Goal: Task Accomplishment & Management: Complete application form

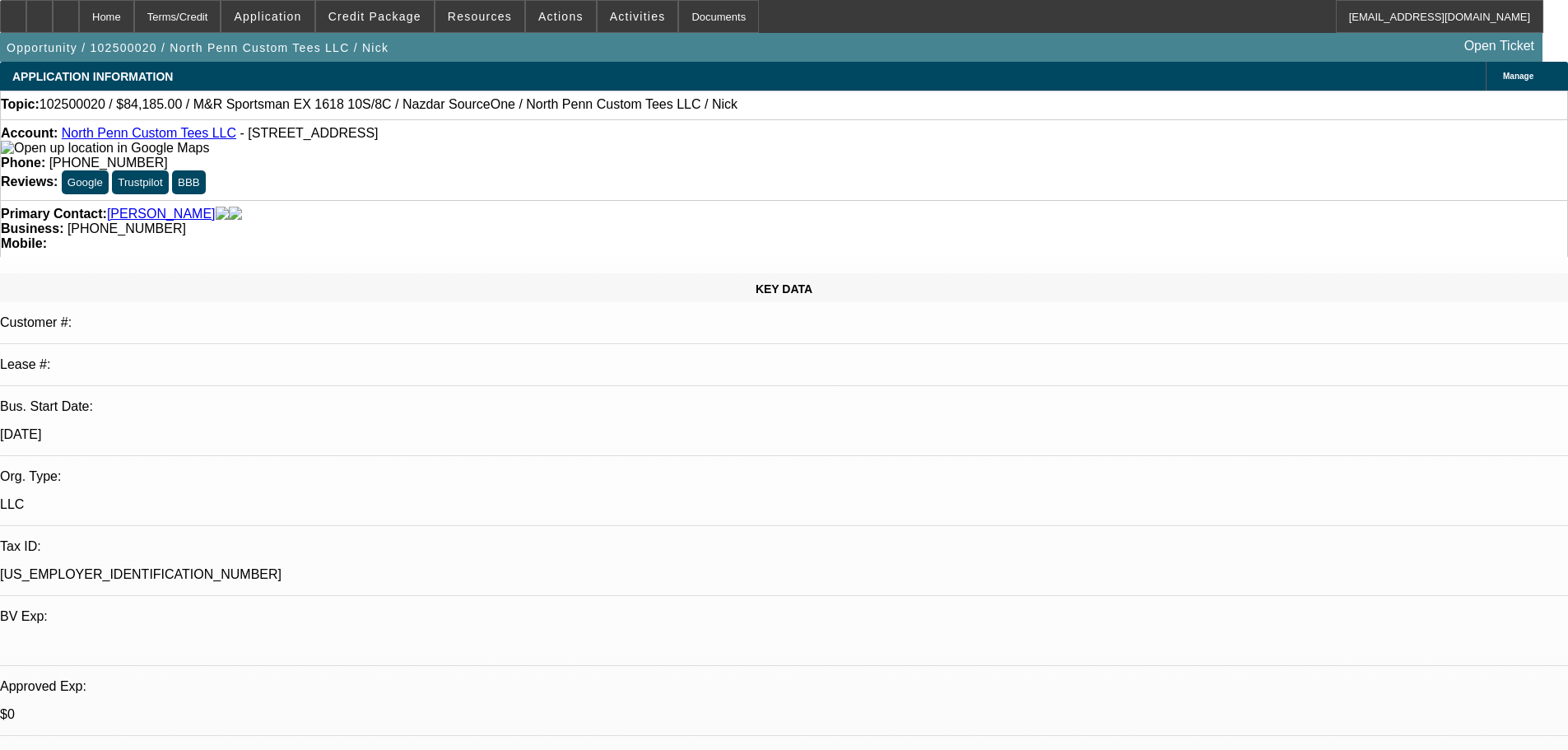
select select "0"
select select "0.1"
select select "4"
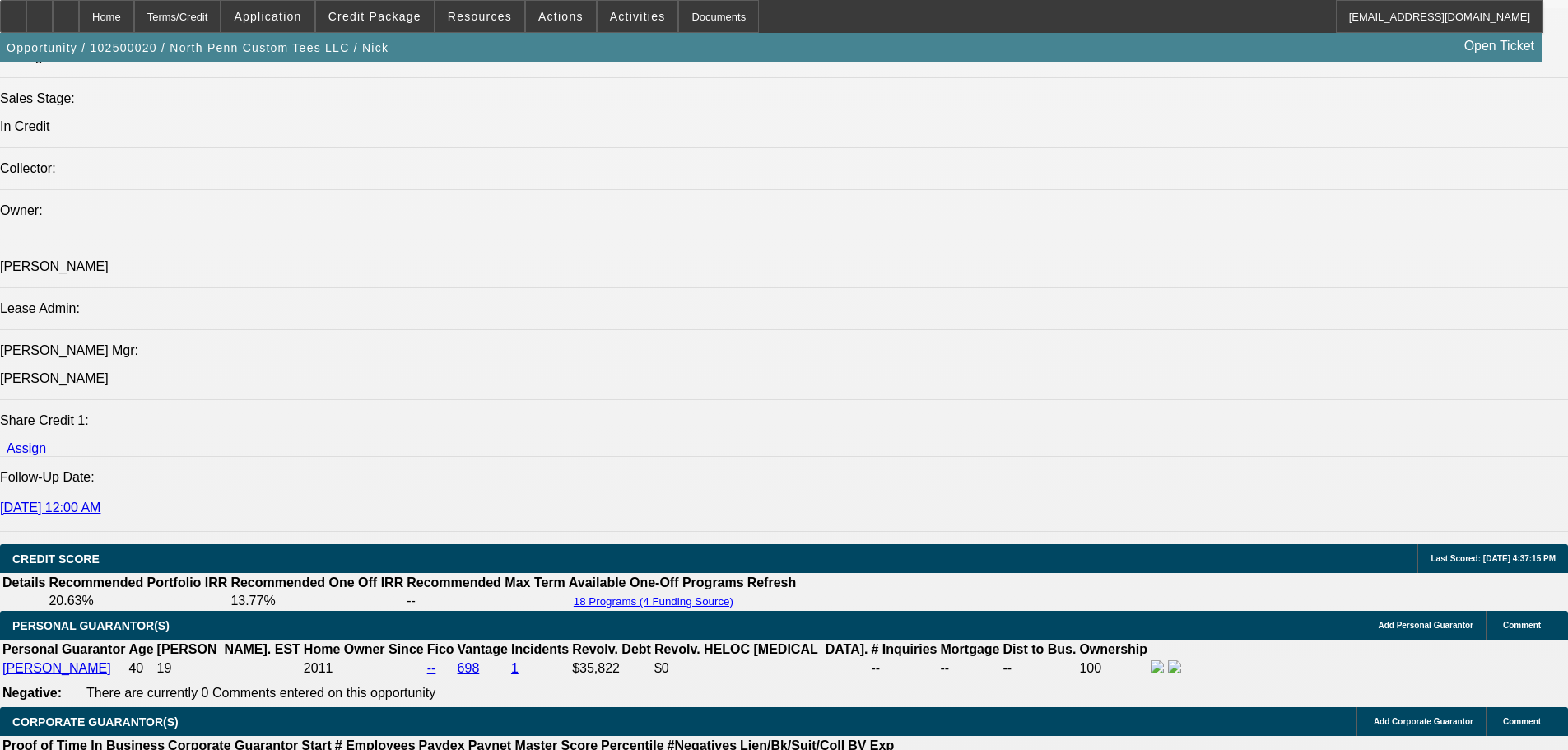
scroll to position [2222, 0]
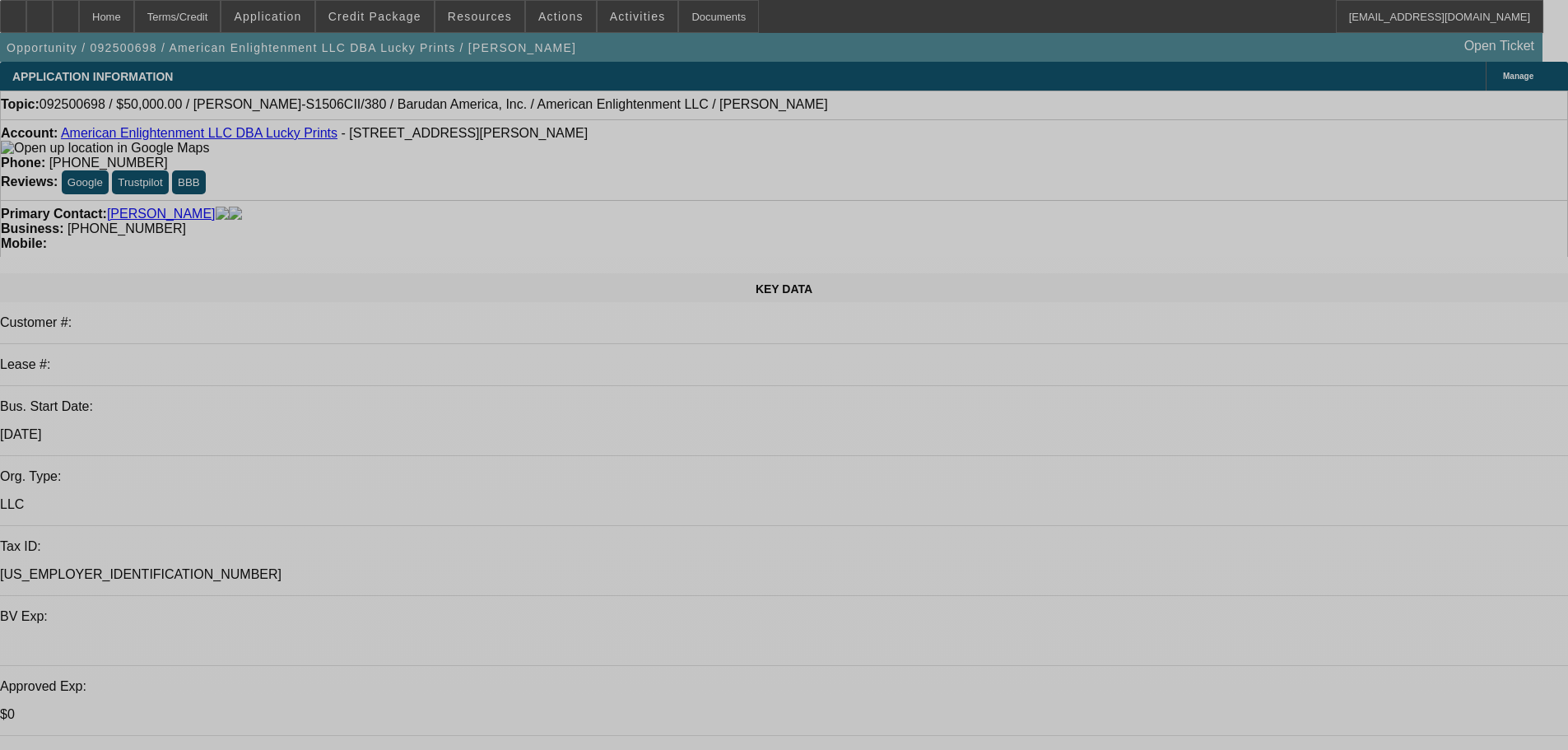
select select "0"
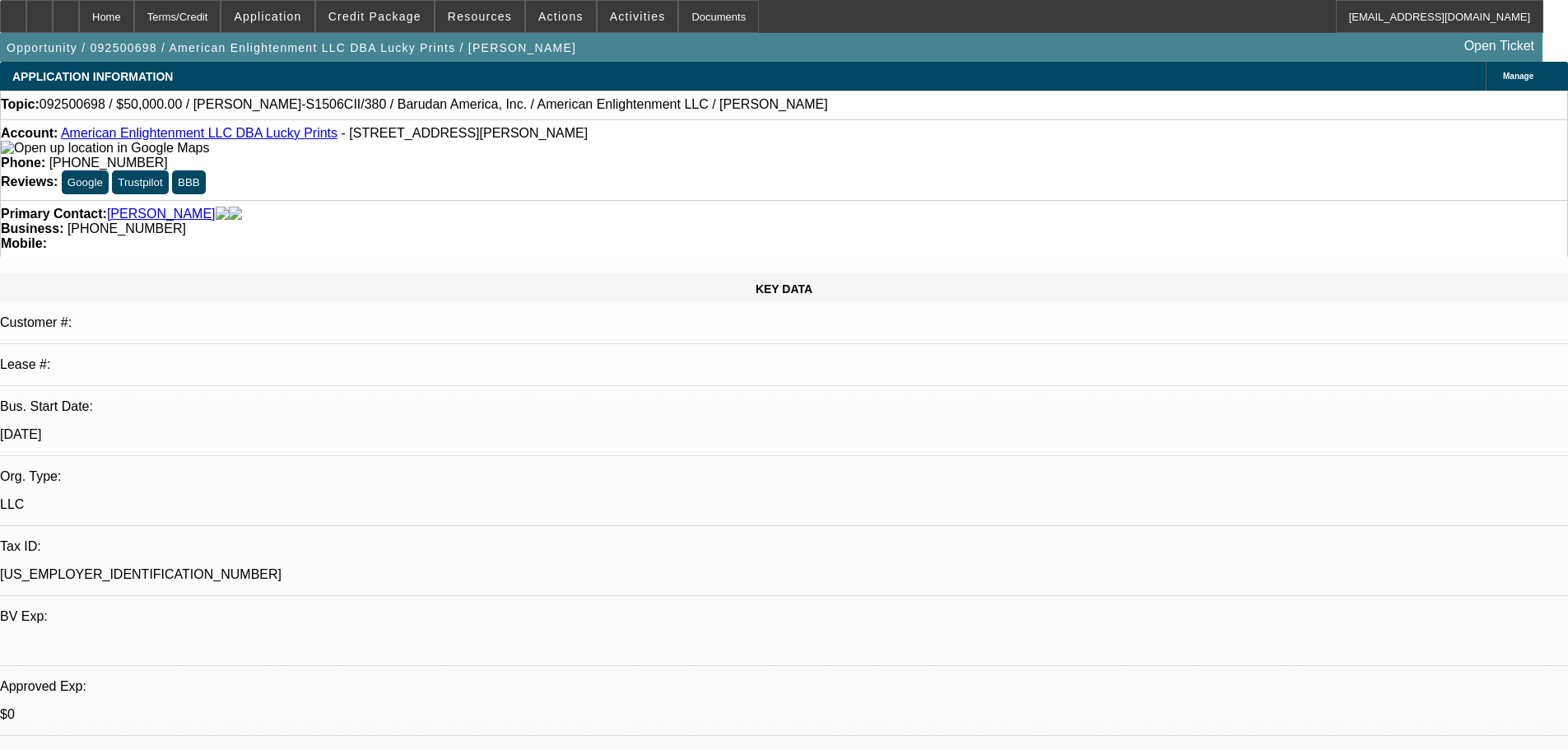
select select "0"
select select "2"
select select "0"
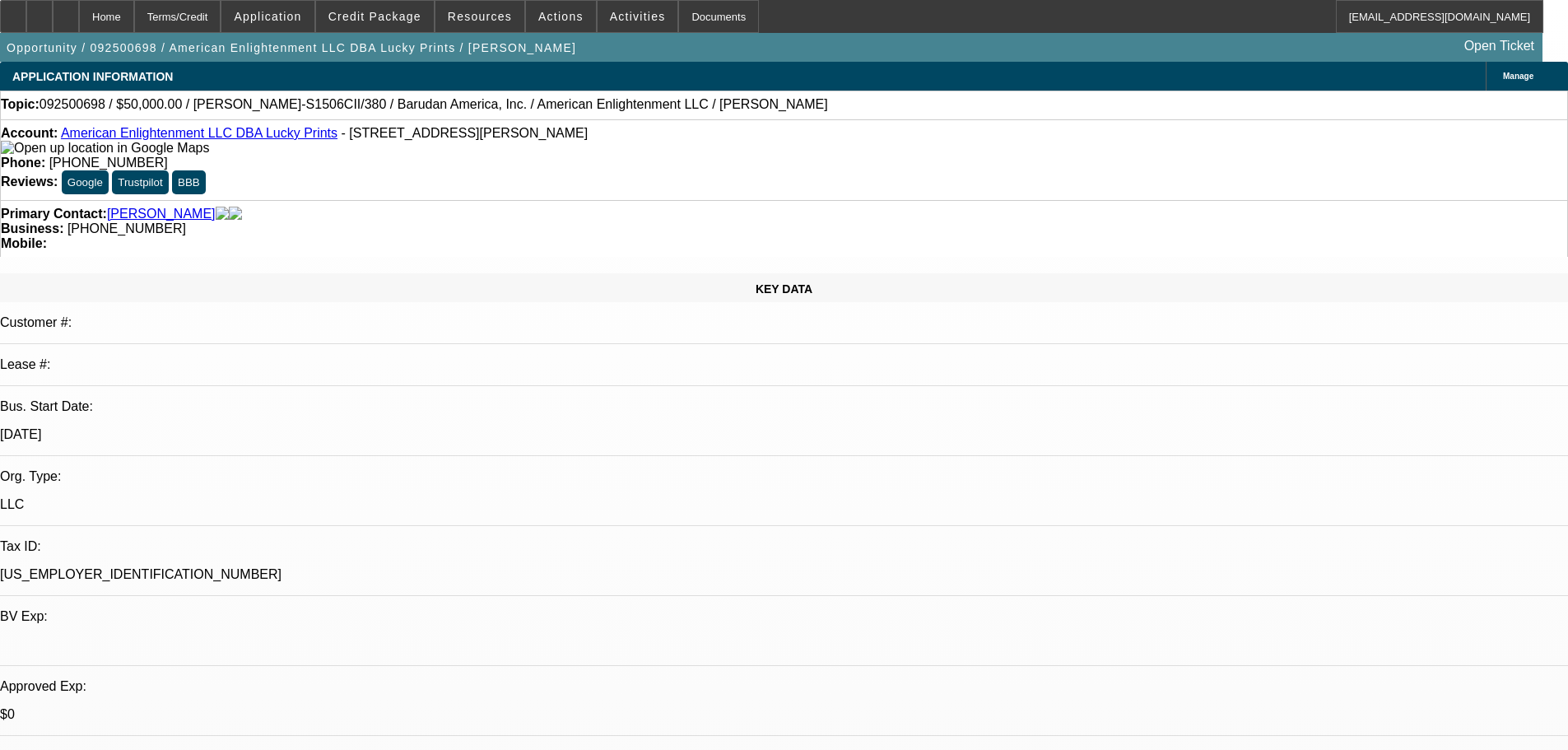
select select "0.1"
select select "4"
select select "0"
select select "0.1"
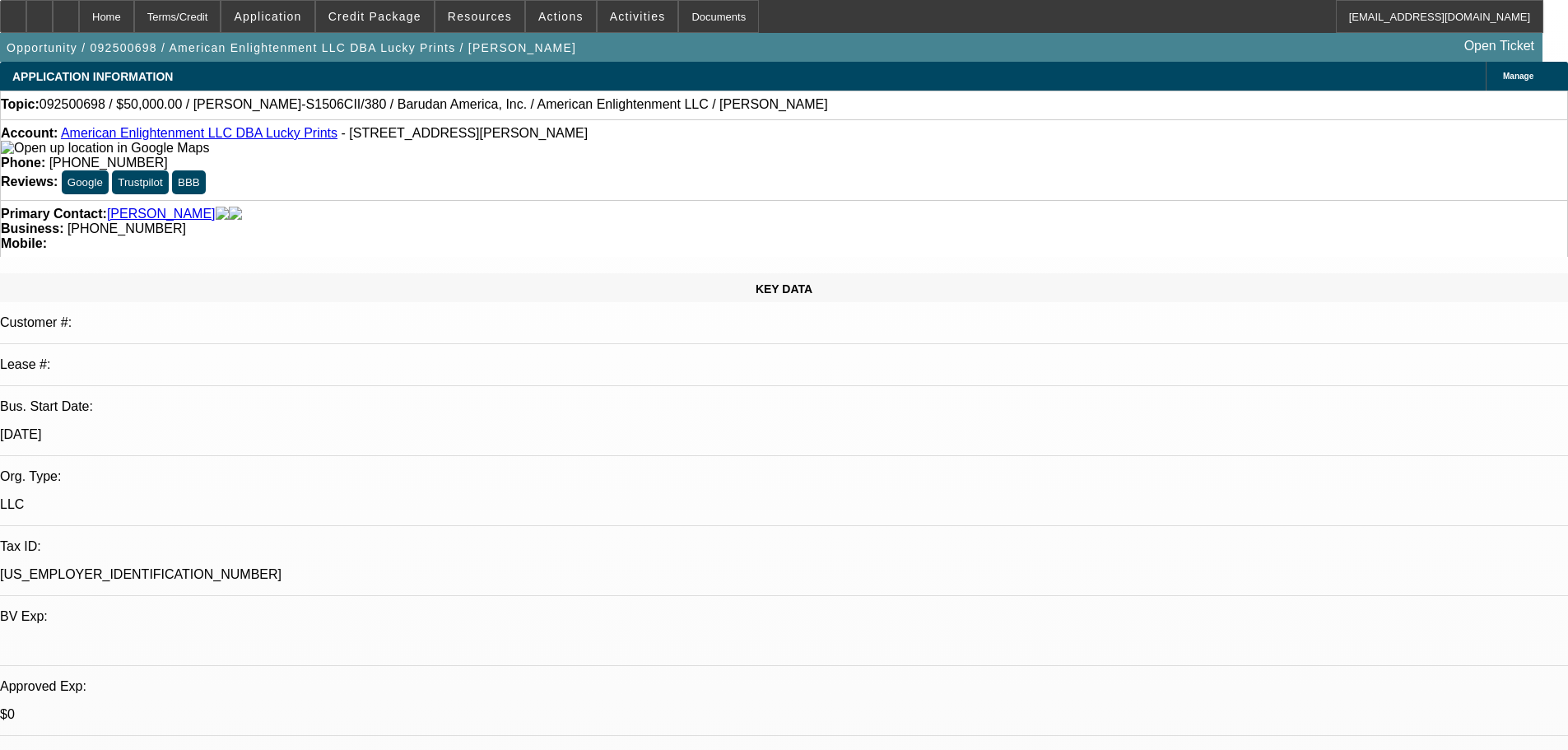
select select "4"
click at [389, 21] on span "Credit Package" at bounding box center [375, 17] width 93 height 13
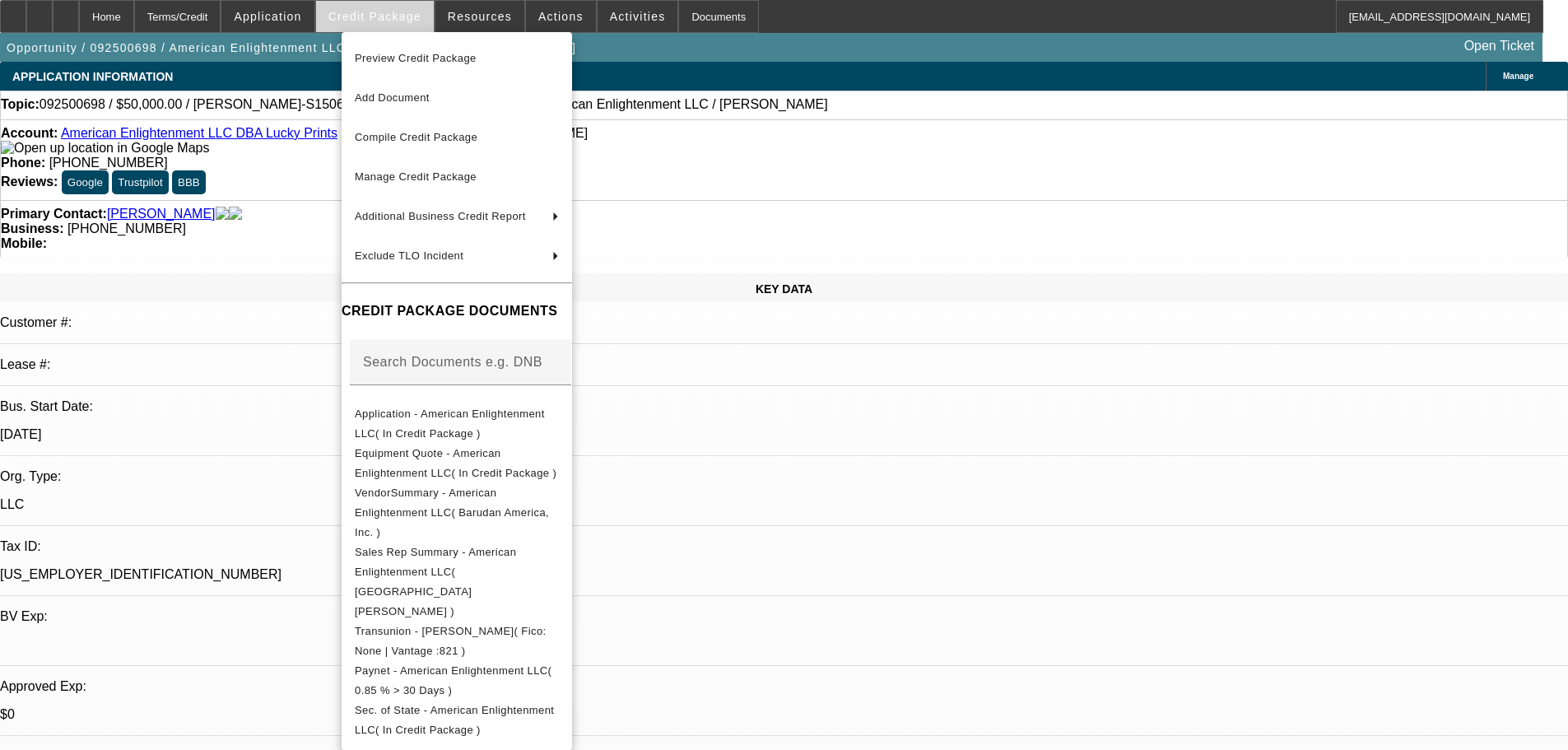
click at [389, 21] on div at bounding box center [784, 375] width 1568 height 750
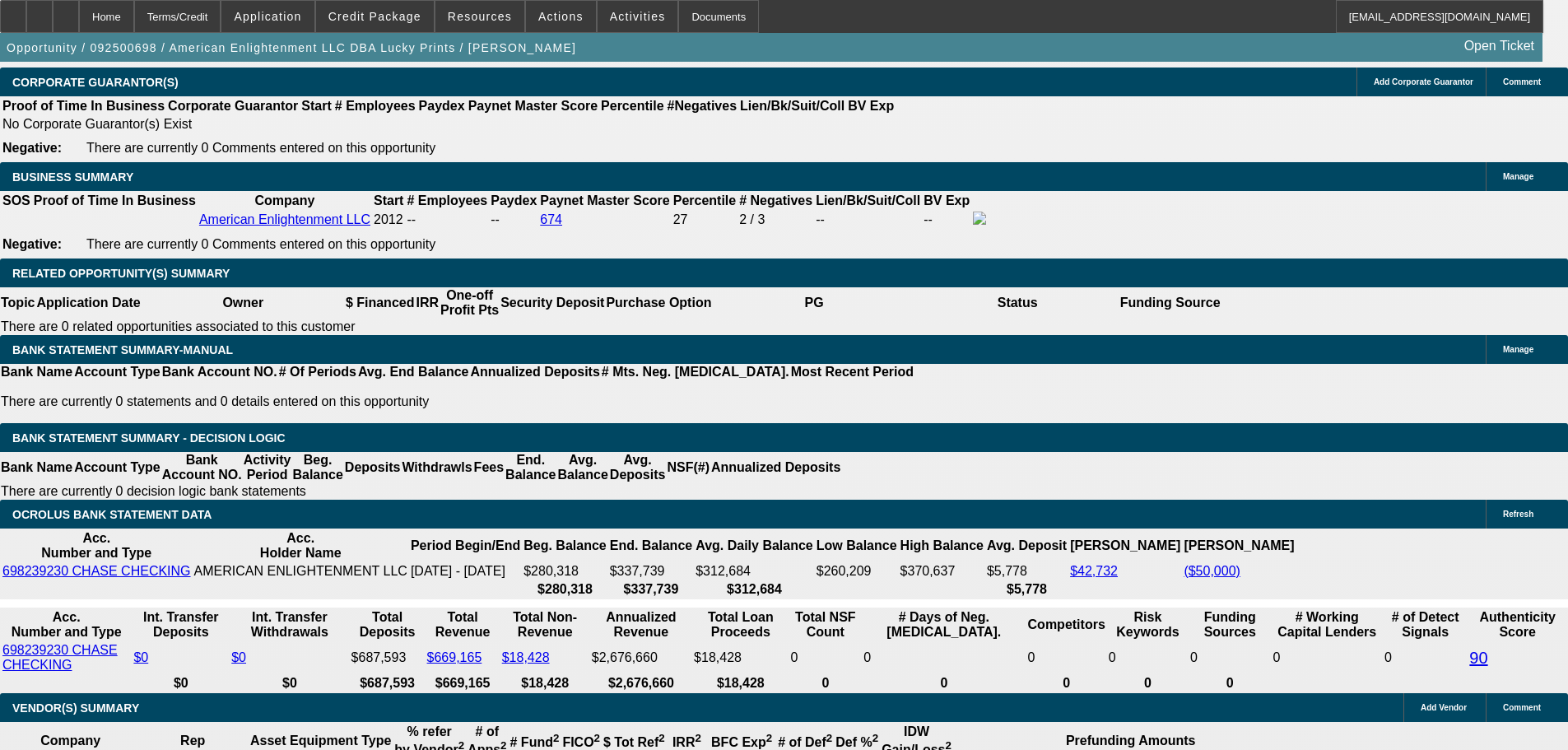
scroll to position [2552, 0]
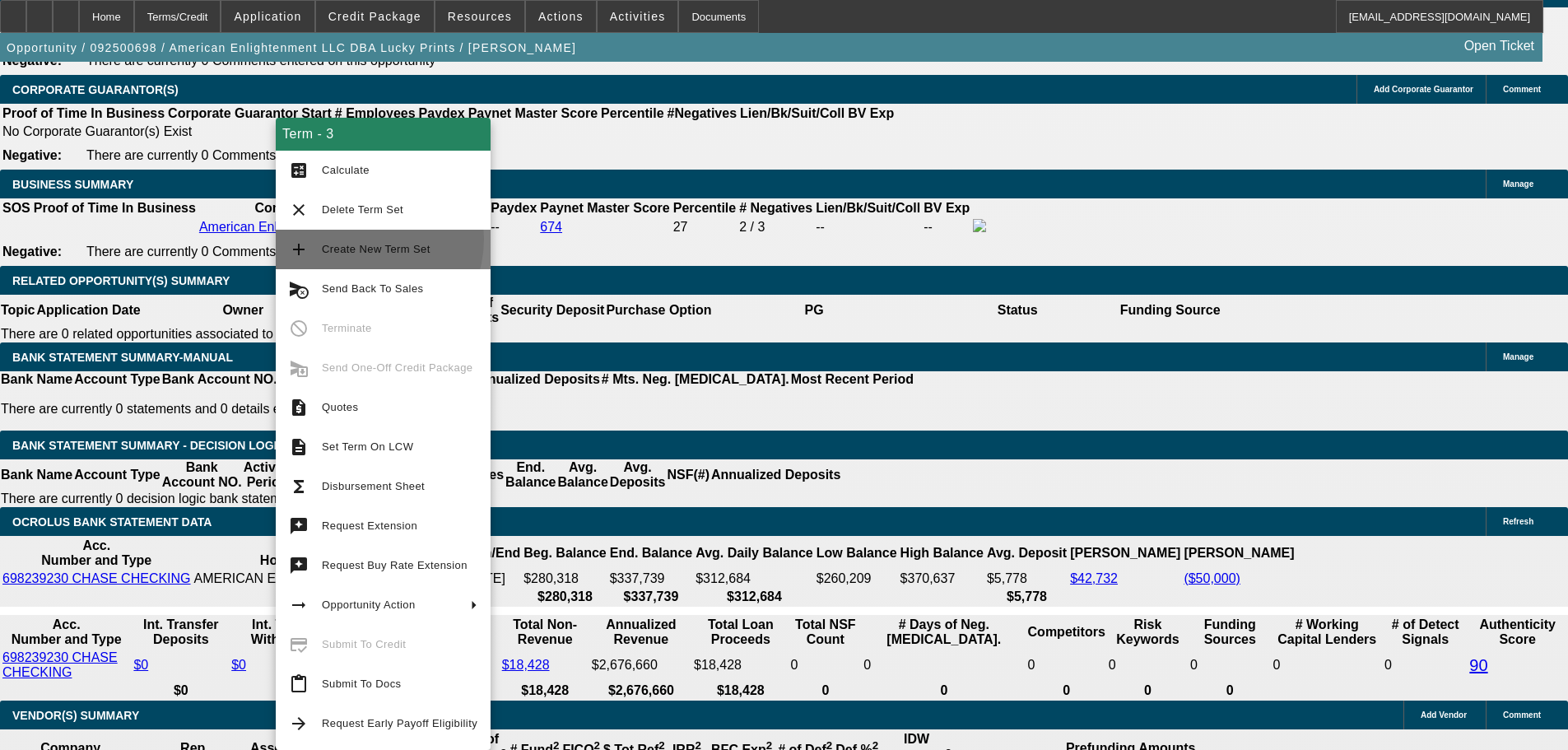
click at [361, 239] on button "add Create New Term Set" at bounding box center [383, 249] width 215 height 40
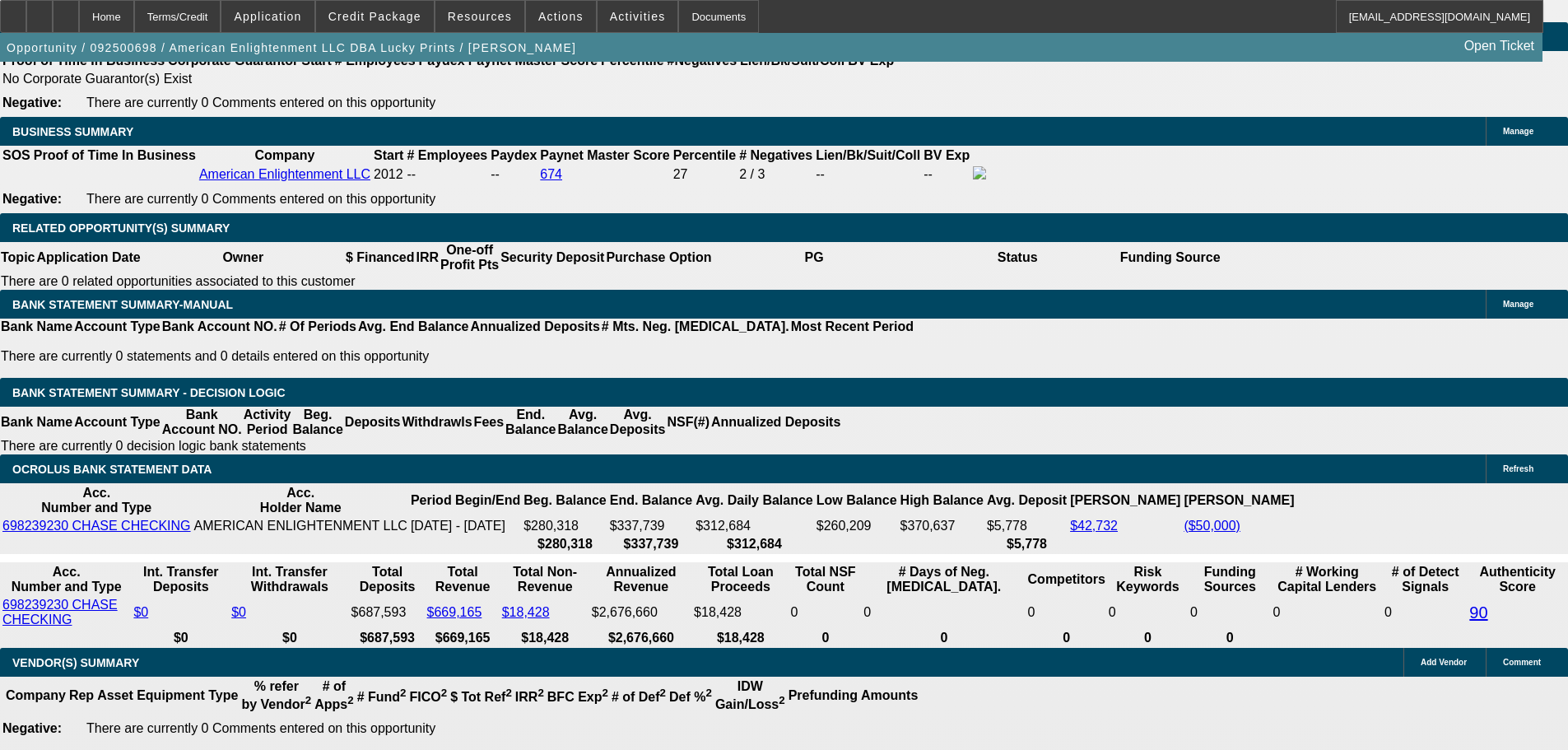
select select "0"
select select "2"
select select "0"
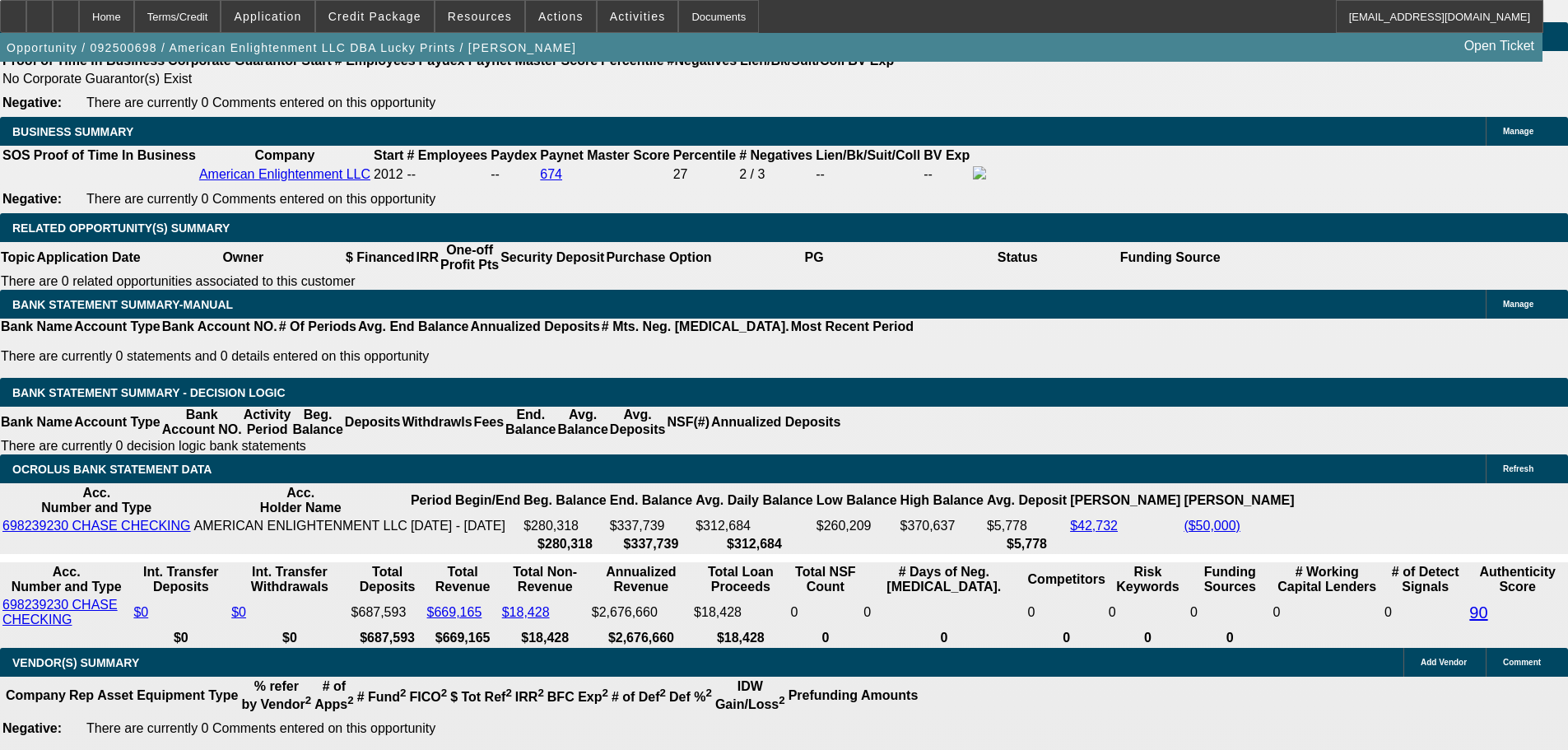
select select "0"
select select "2"
select select "0"
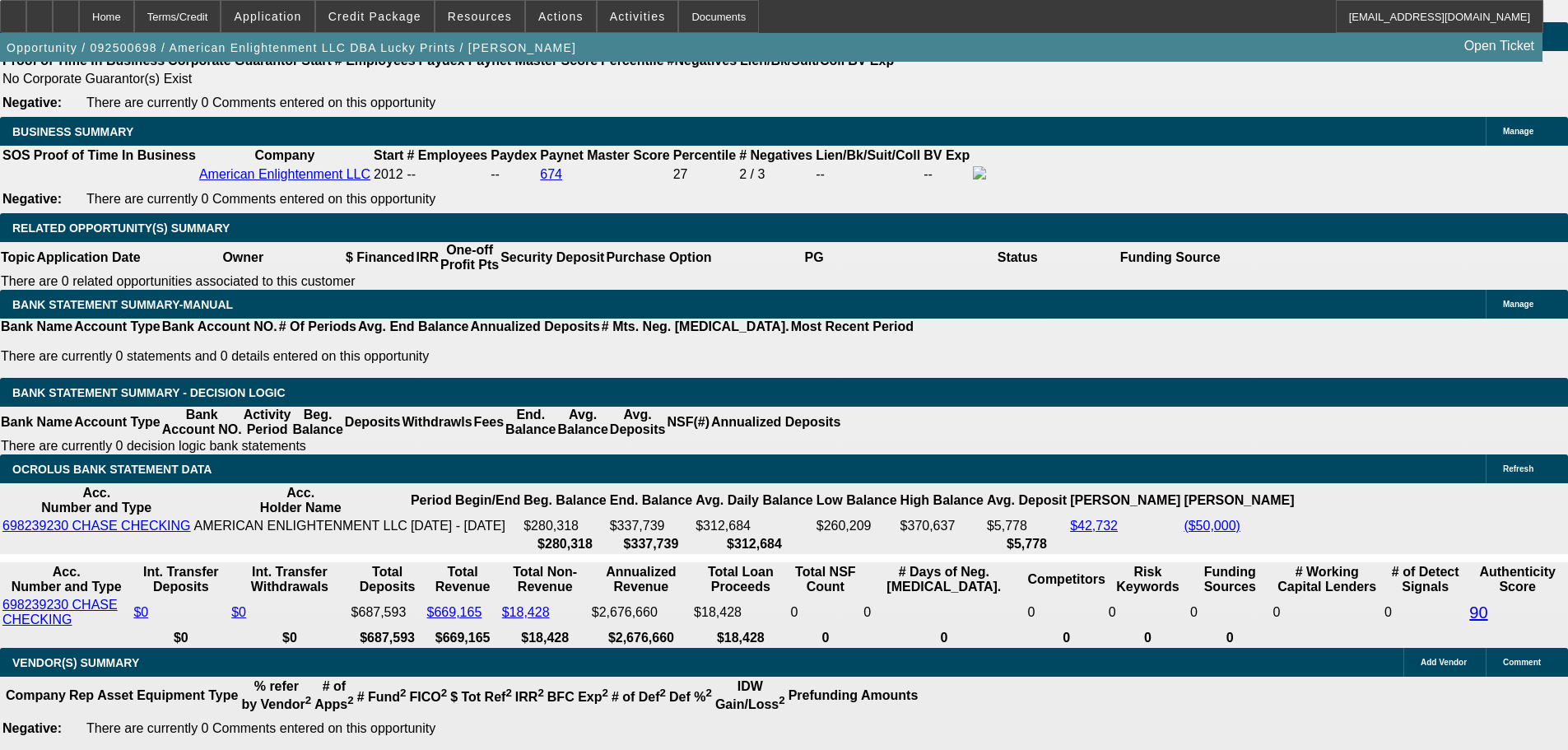
select select "0.1"
select select "4"
select select "0"
select select "0.1"
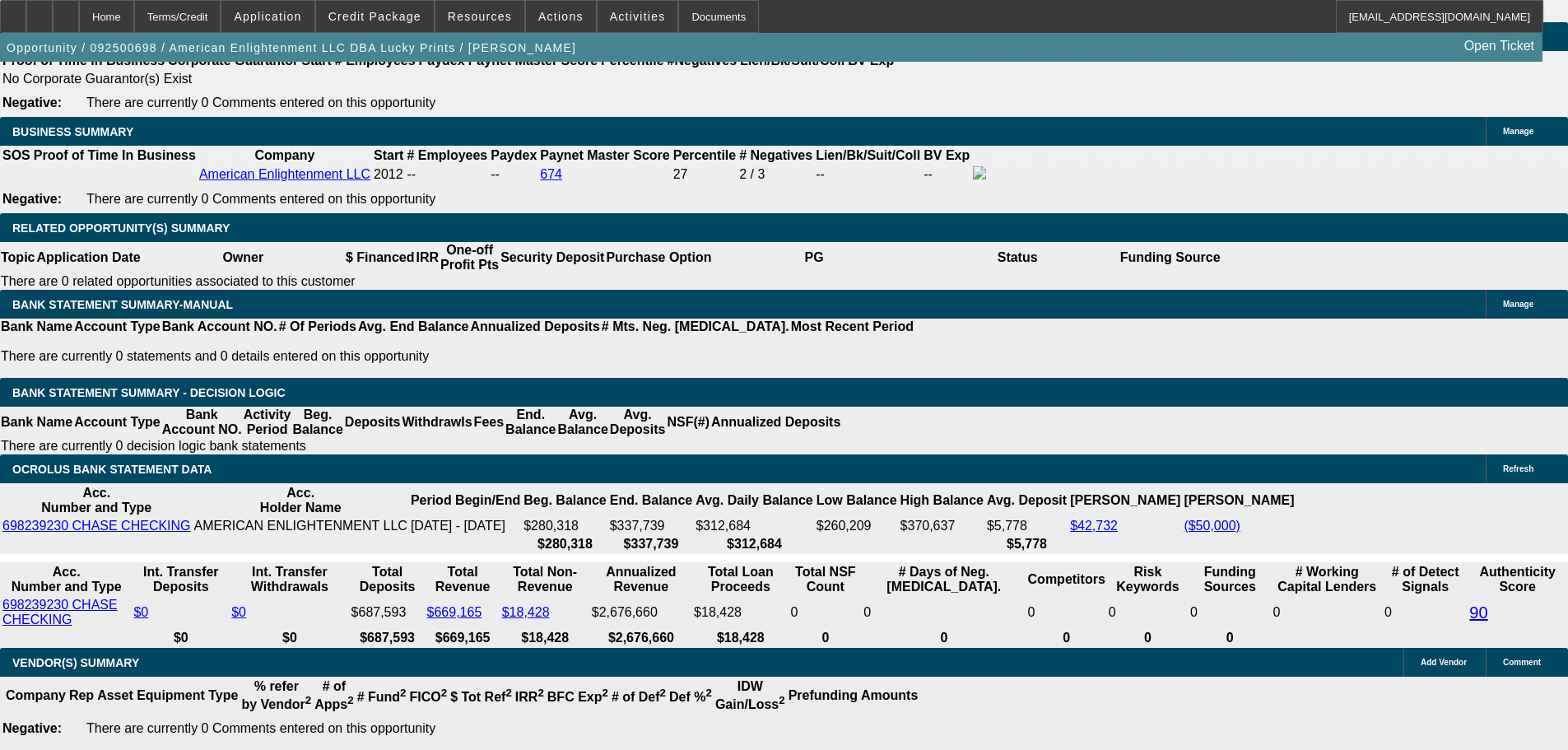
select select "4"
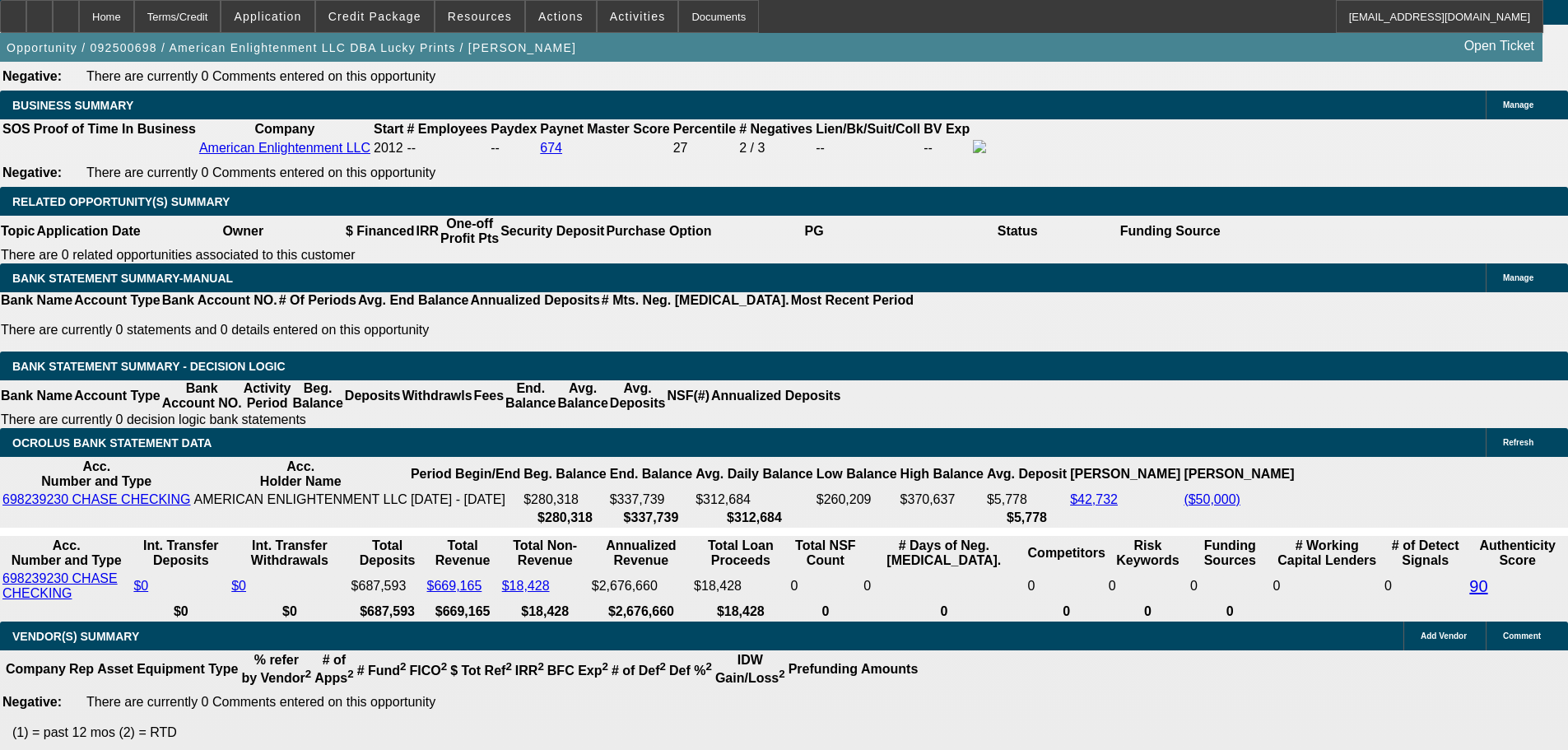
scroll to position [2219, 0]
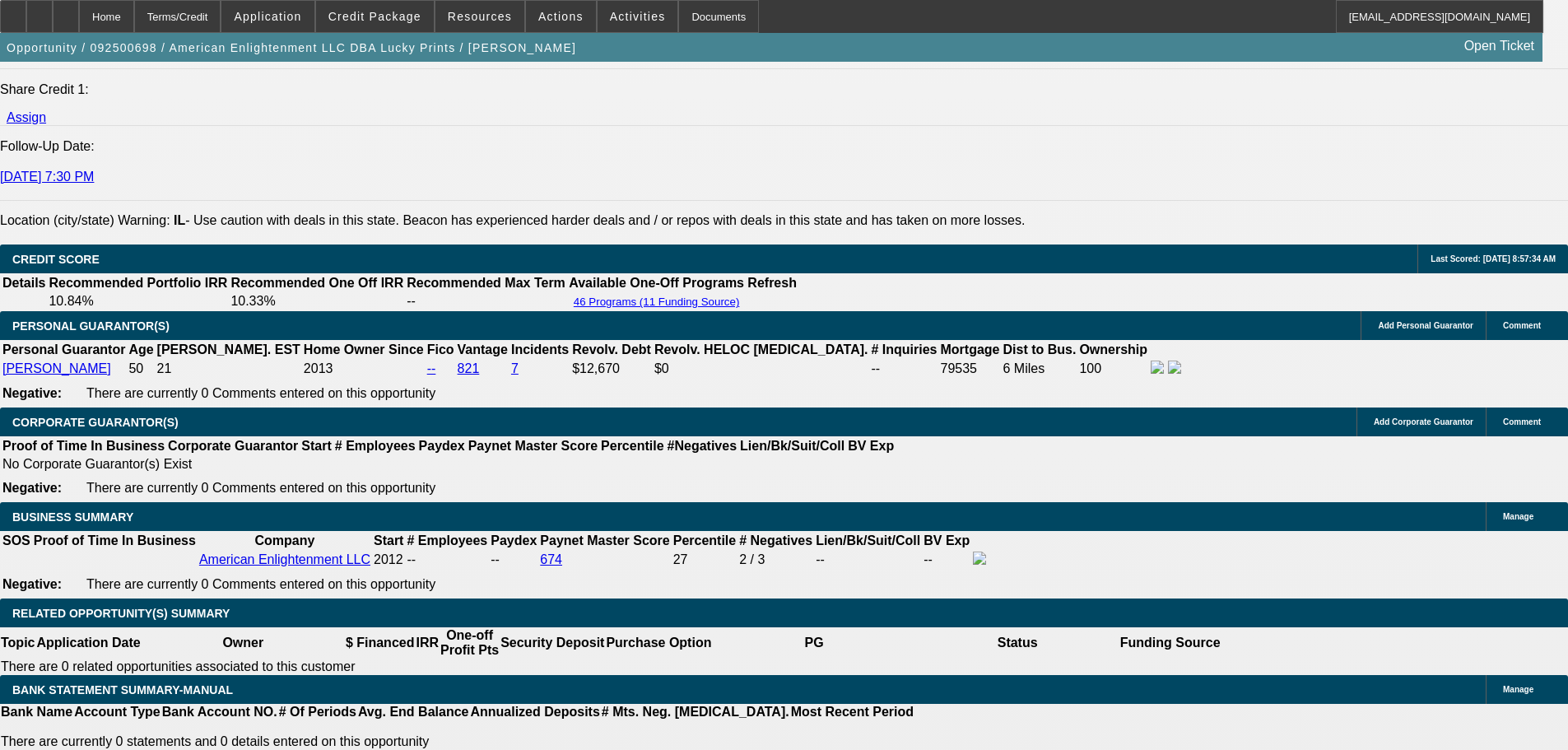
drag, startPoint x: 320, startPoint y: 626, endPoint x: 387, endPoint y: 623, distance: 67.1
type input "UNKNOWN"
type input "36"
type input "$16,933.76"
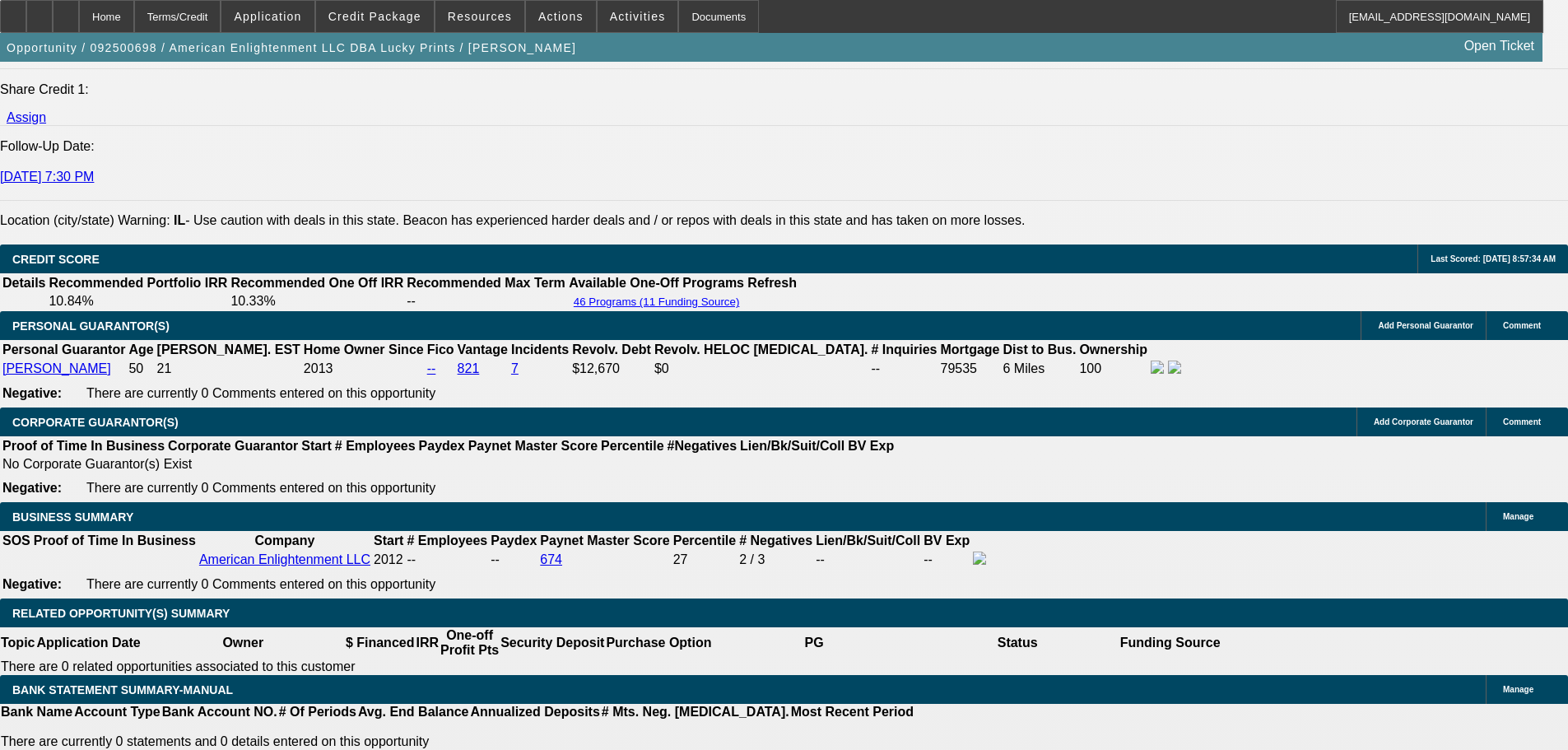
type input "36"
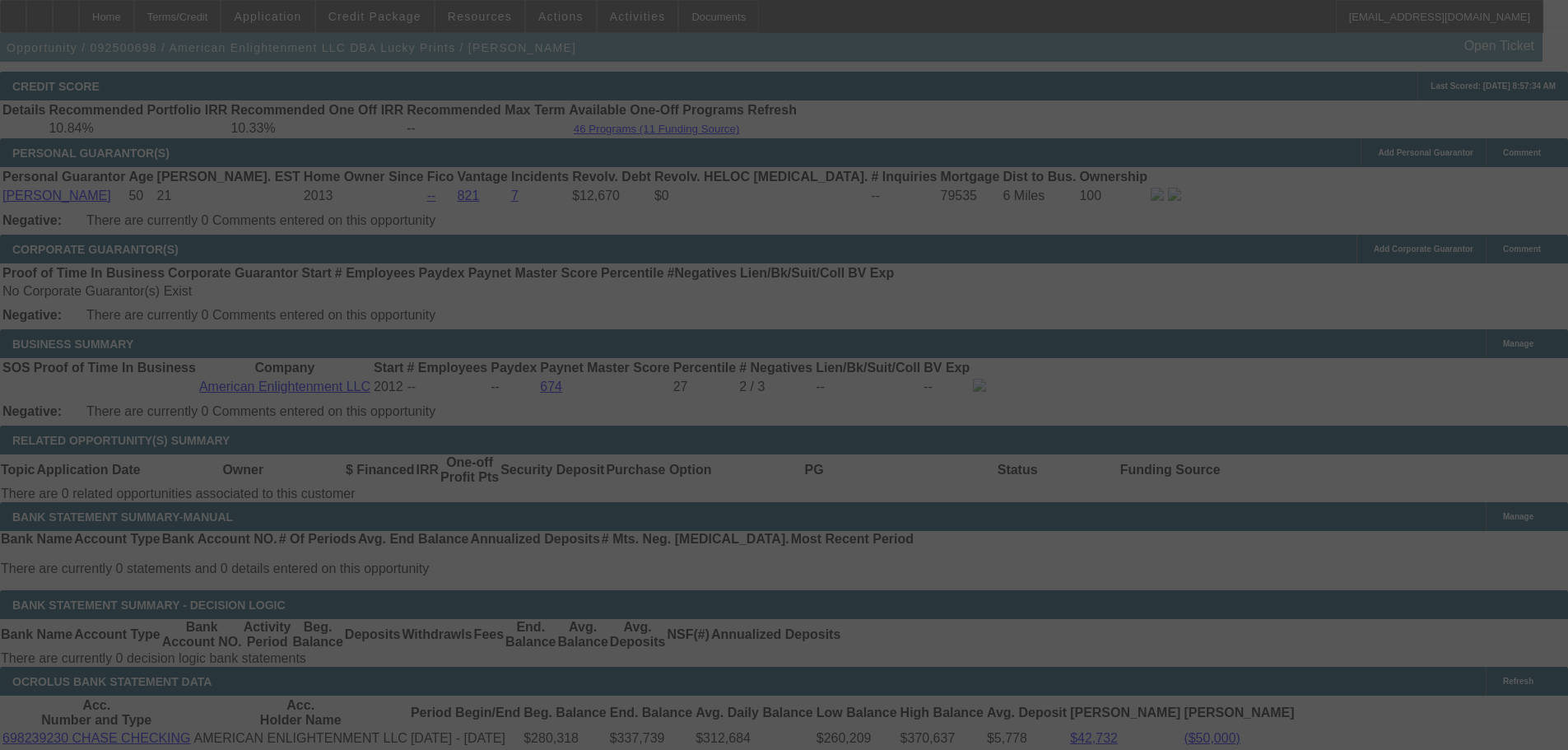
scroll to position [2478, 0]
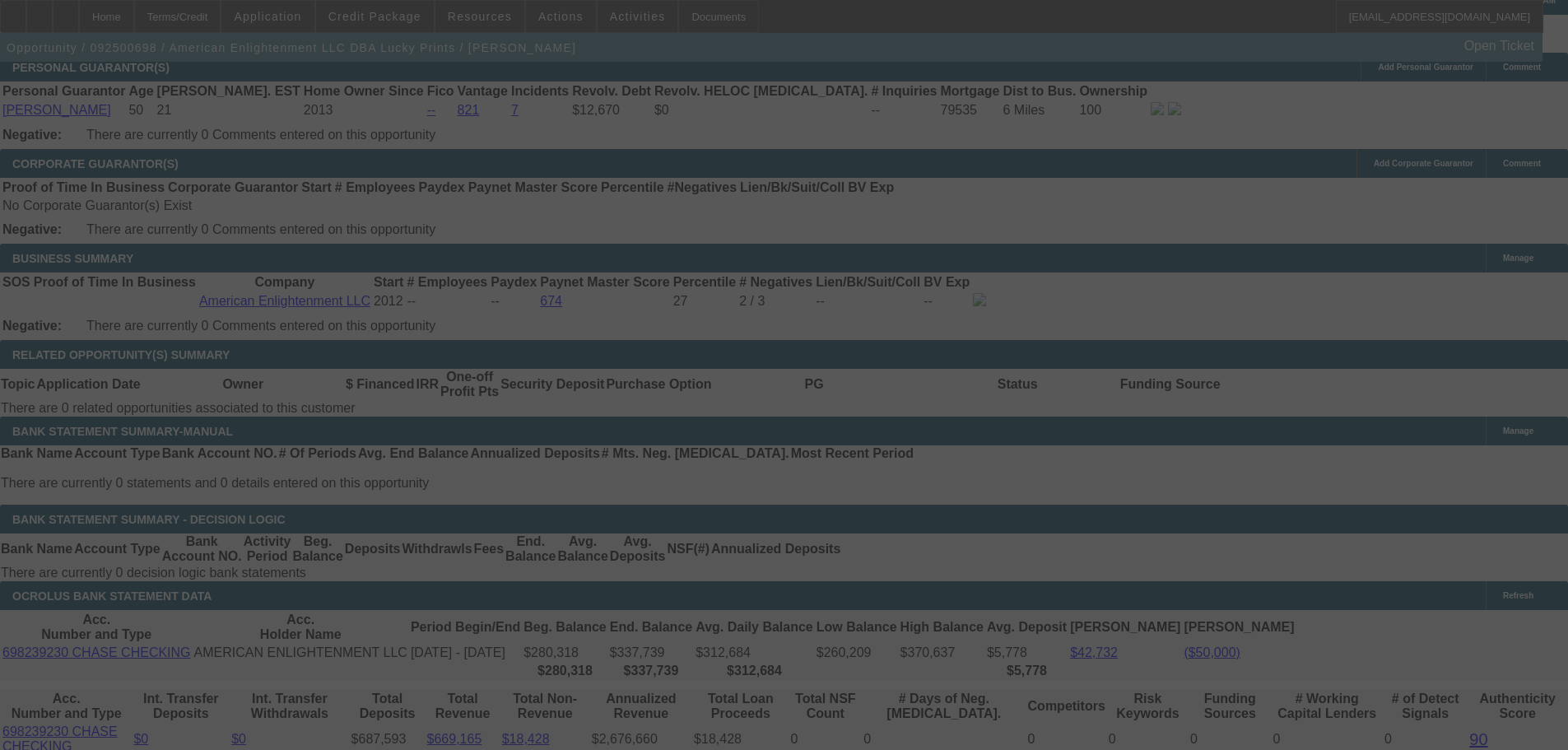
select select "0"
select select "2"
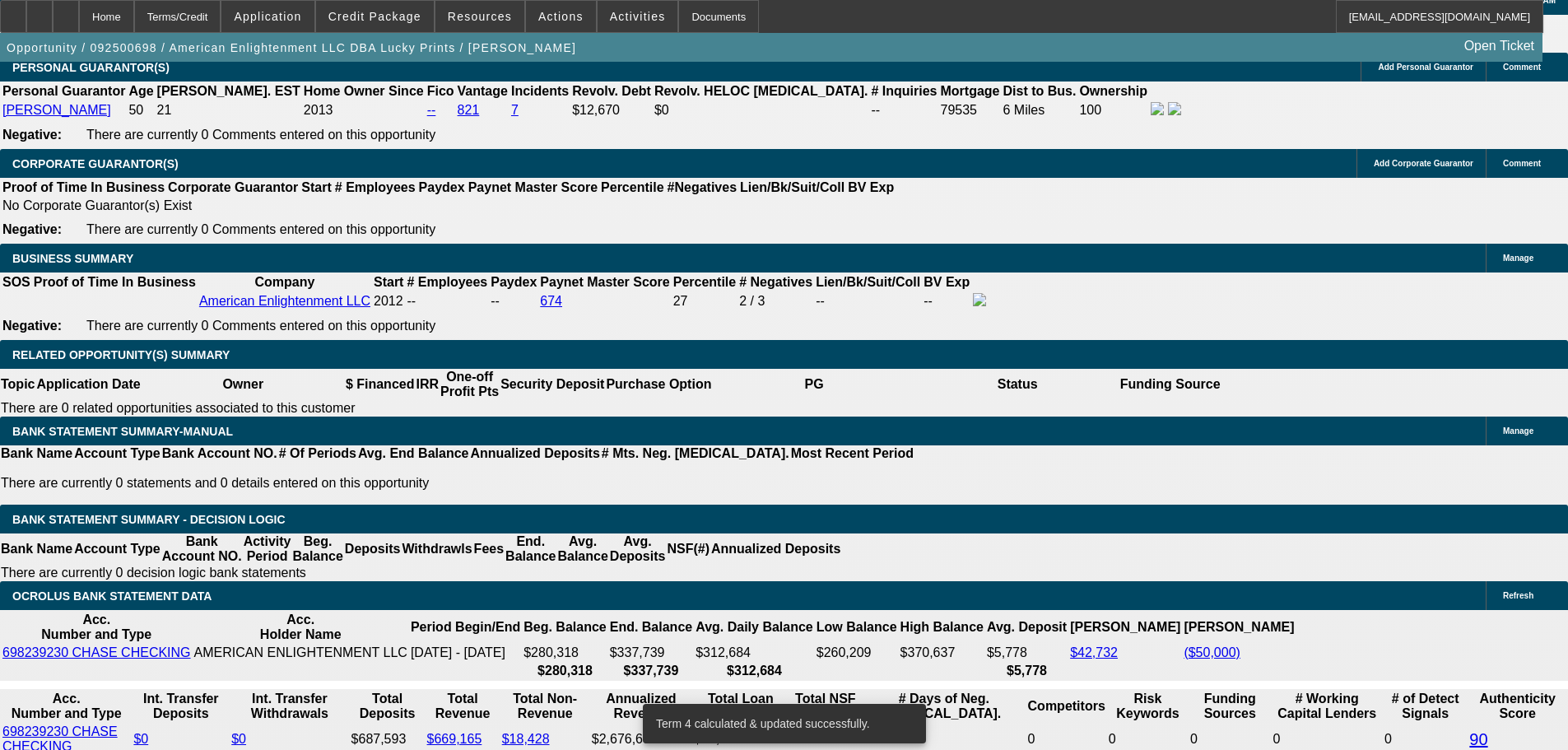
drag, startPoint x: 348, startPoint y: 467, endPoint x: 431, endPoint y: 465, distance: 83.0
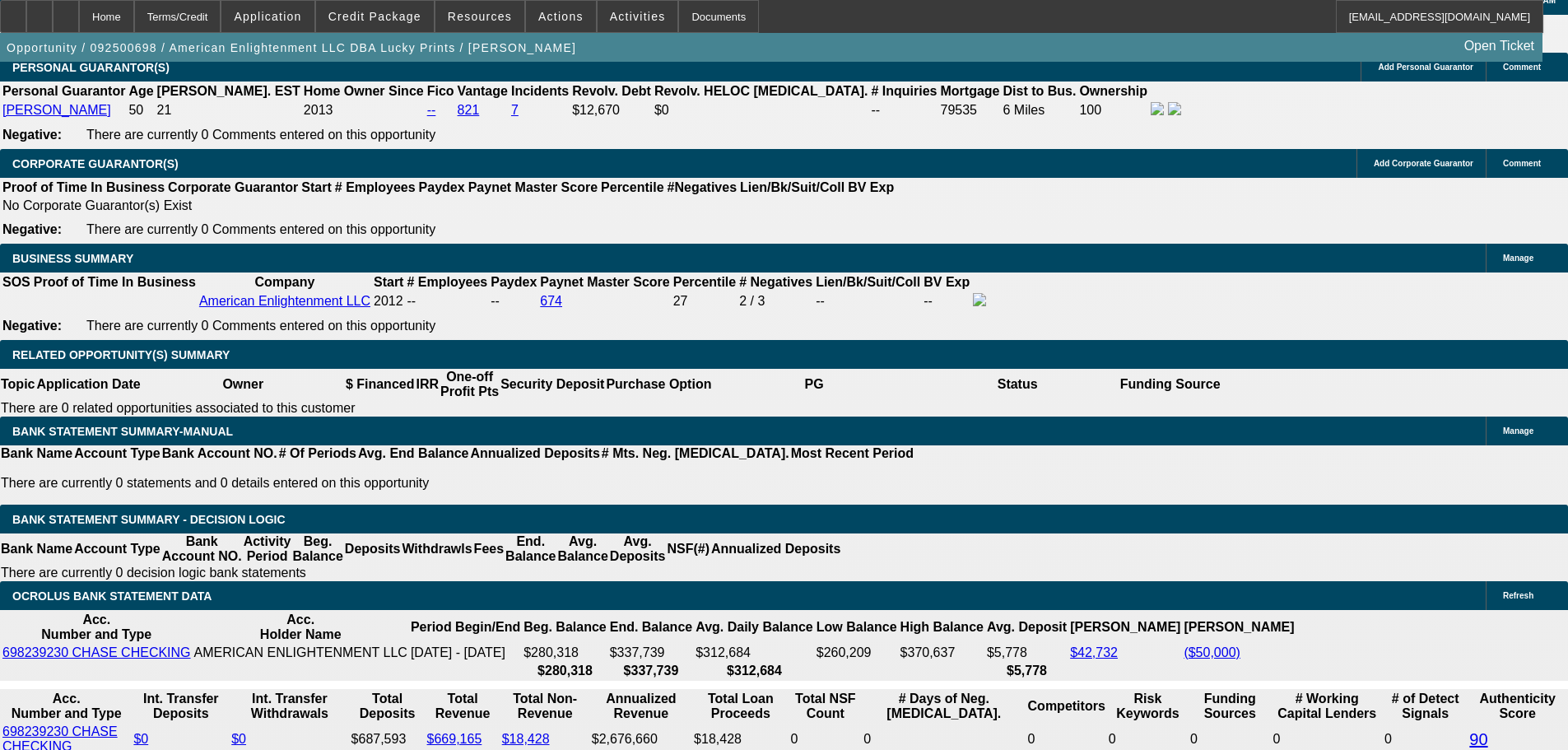
type input "UNKNOWN"
type input "9"
type input "$1,589.99"
type input "9.7"
type input "$1,606.33"
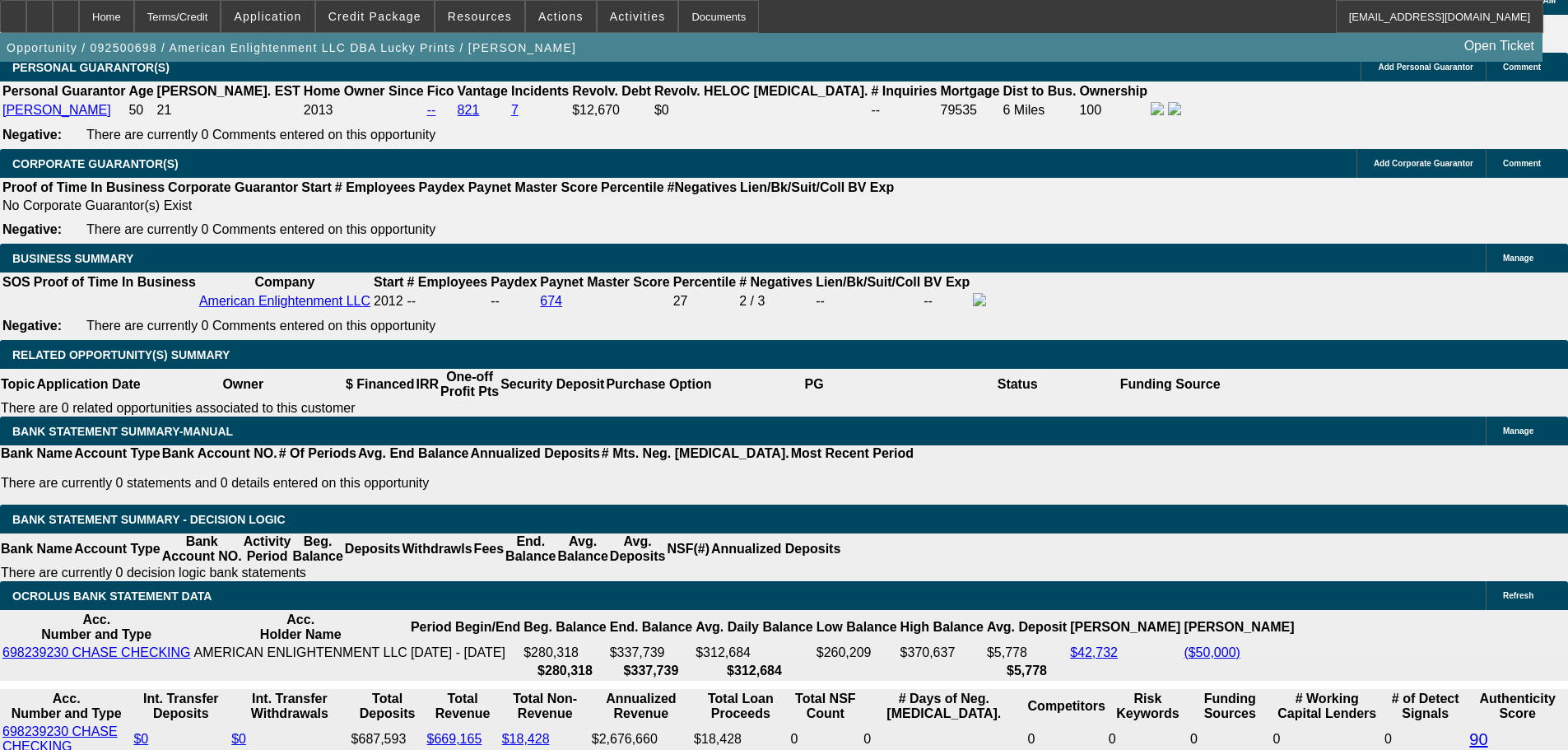
type input "9.7"
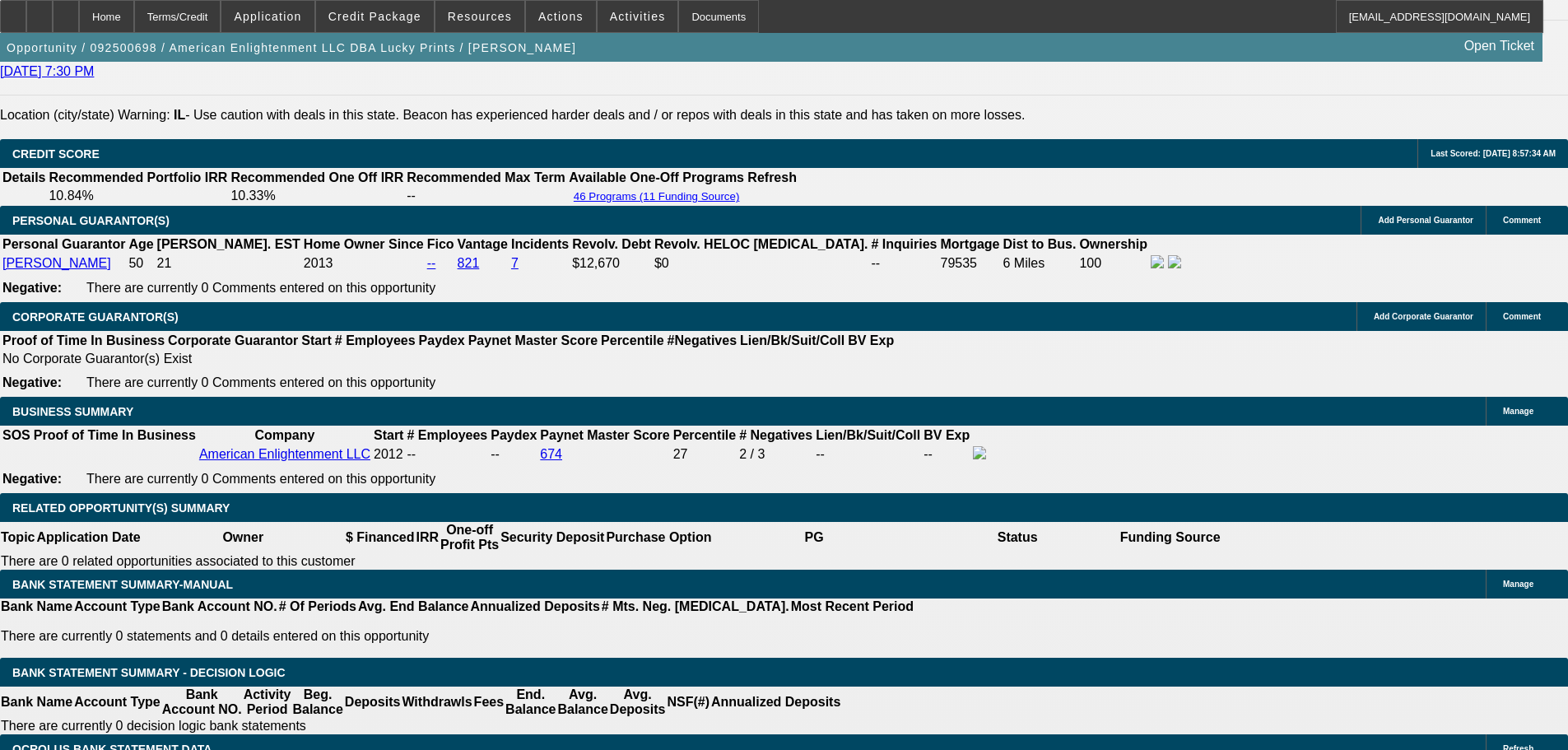
scroll to position [2148, 0]
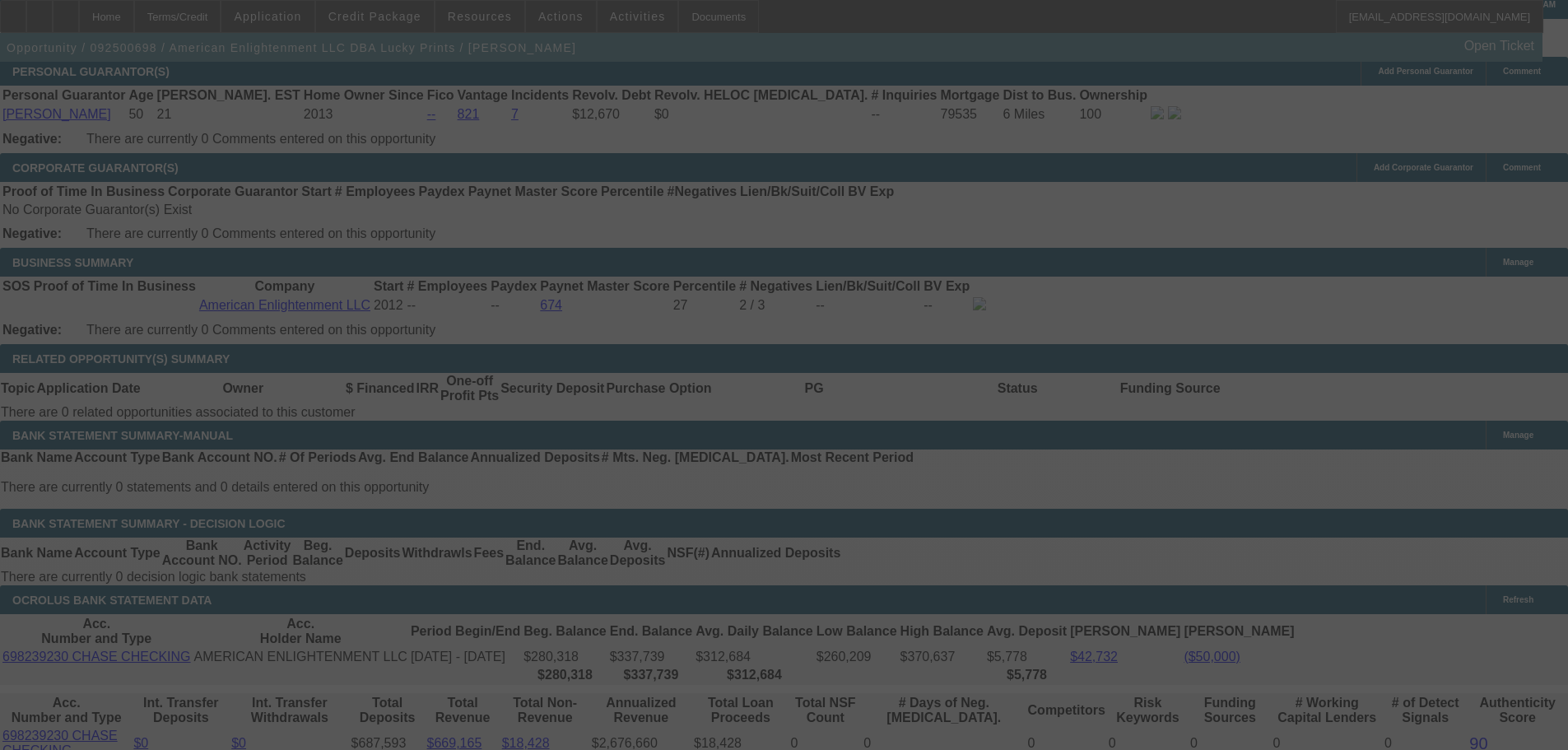
scroll to position [2478, 0]
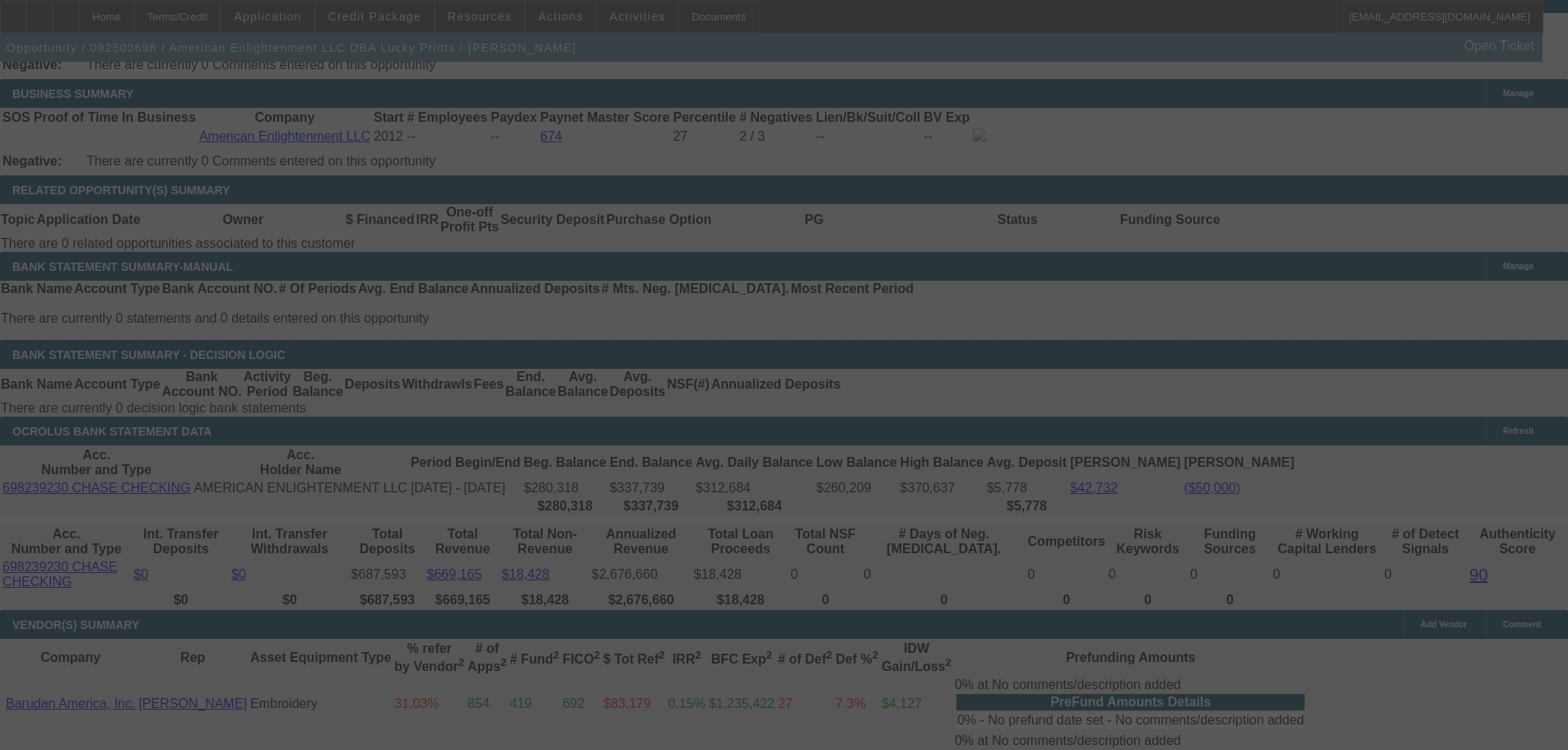
select select "0"
select select "2"
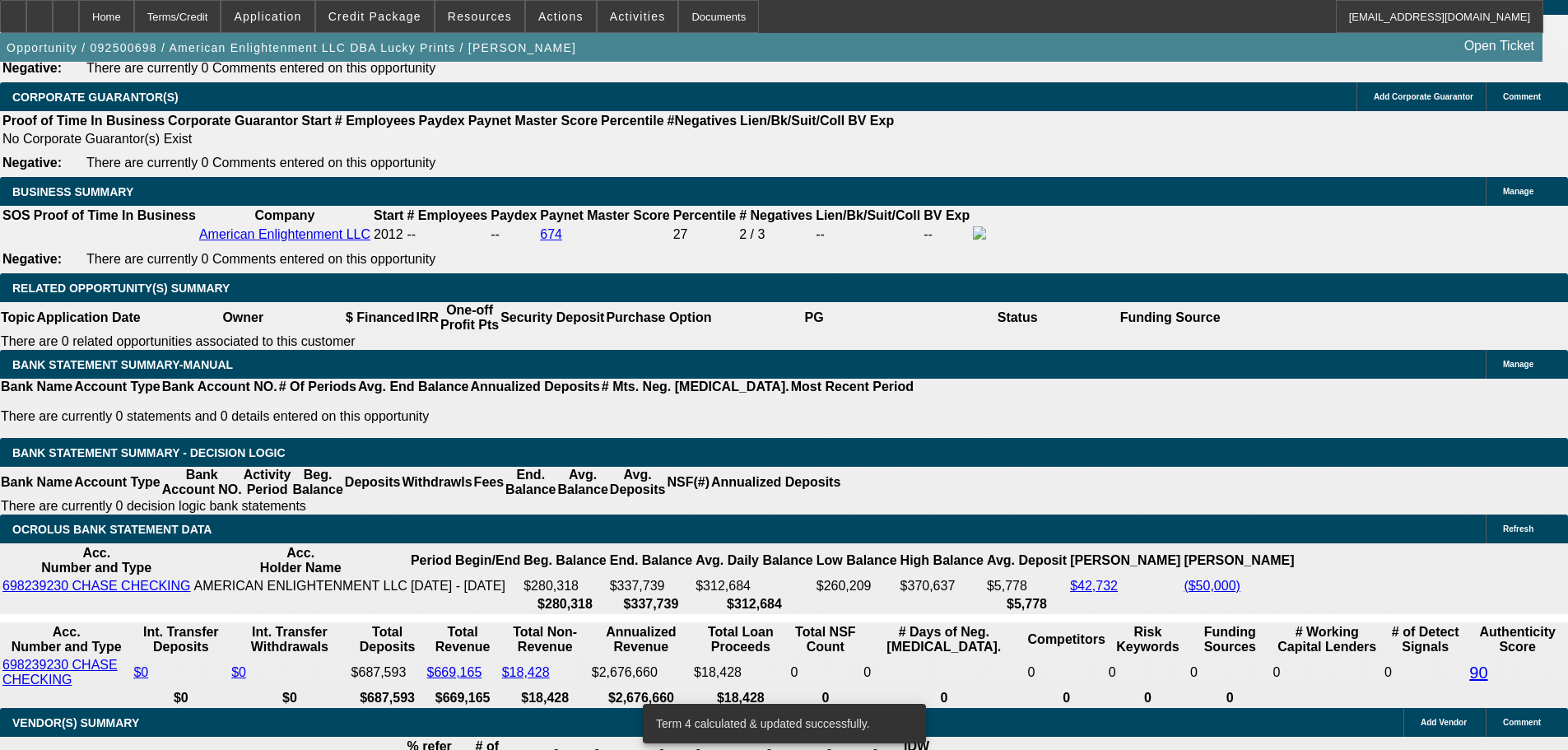
scroll to position [2379, 0]
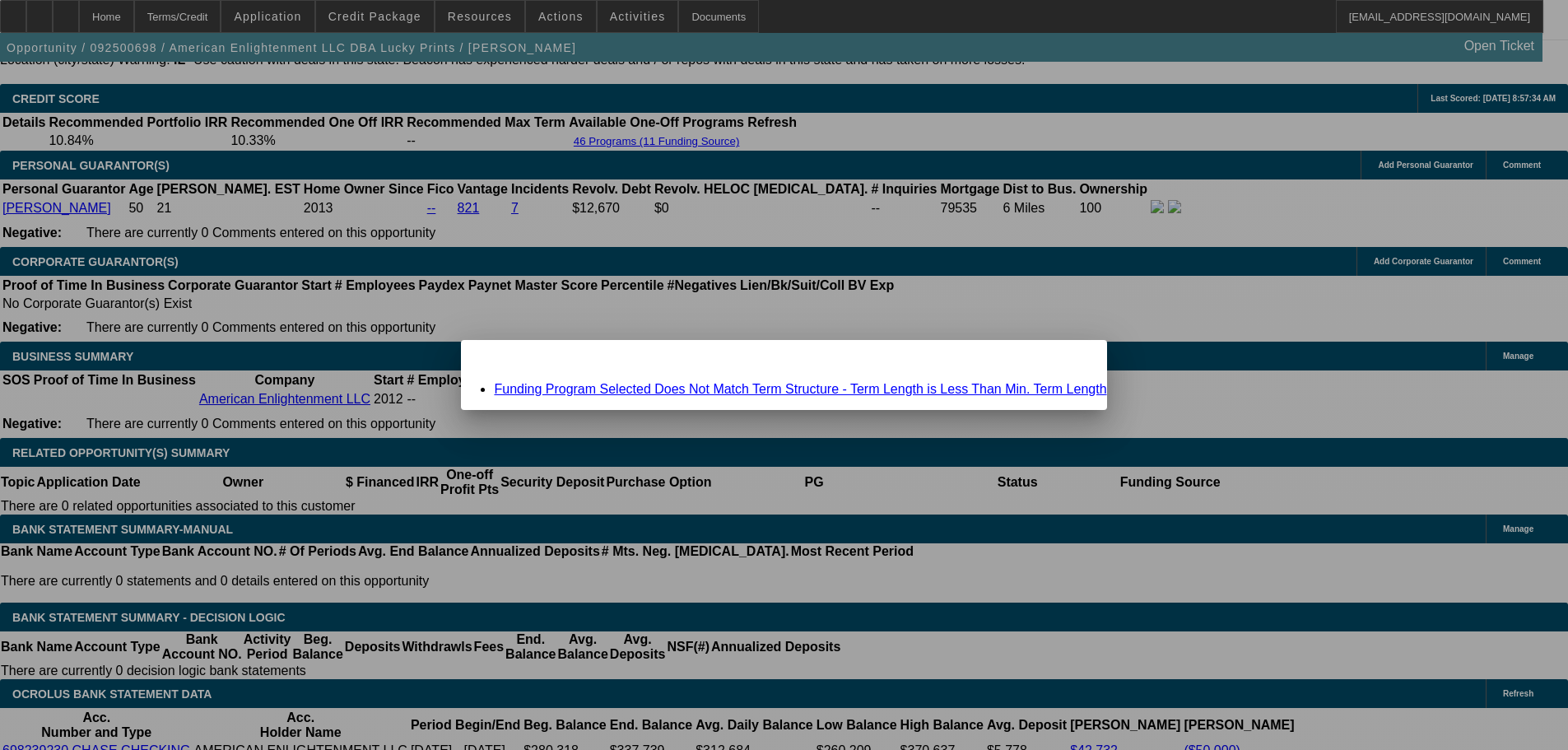
click at [742, 388] on link "Funding Program Selected Does Not Match Term Structure - Term Length is Less Th…" at bounding box center [800, 388] width 612 height 14
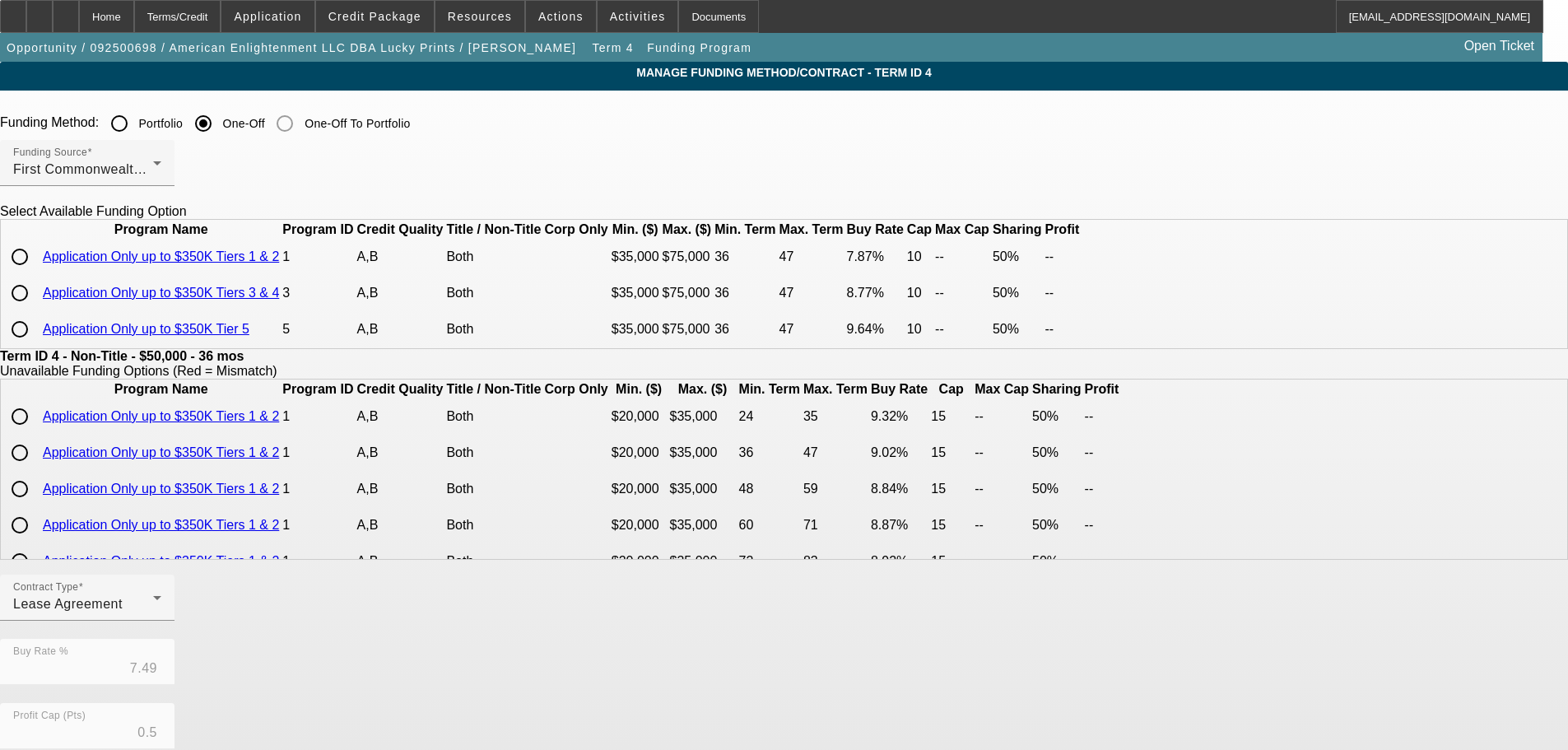
click at [36, 273] on input "radio" at bounding box center [19, 256] width 33 height 33
radio input "true"
type input "7.87"
type input "10"
type input "50.00"
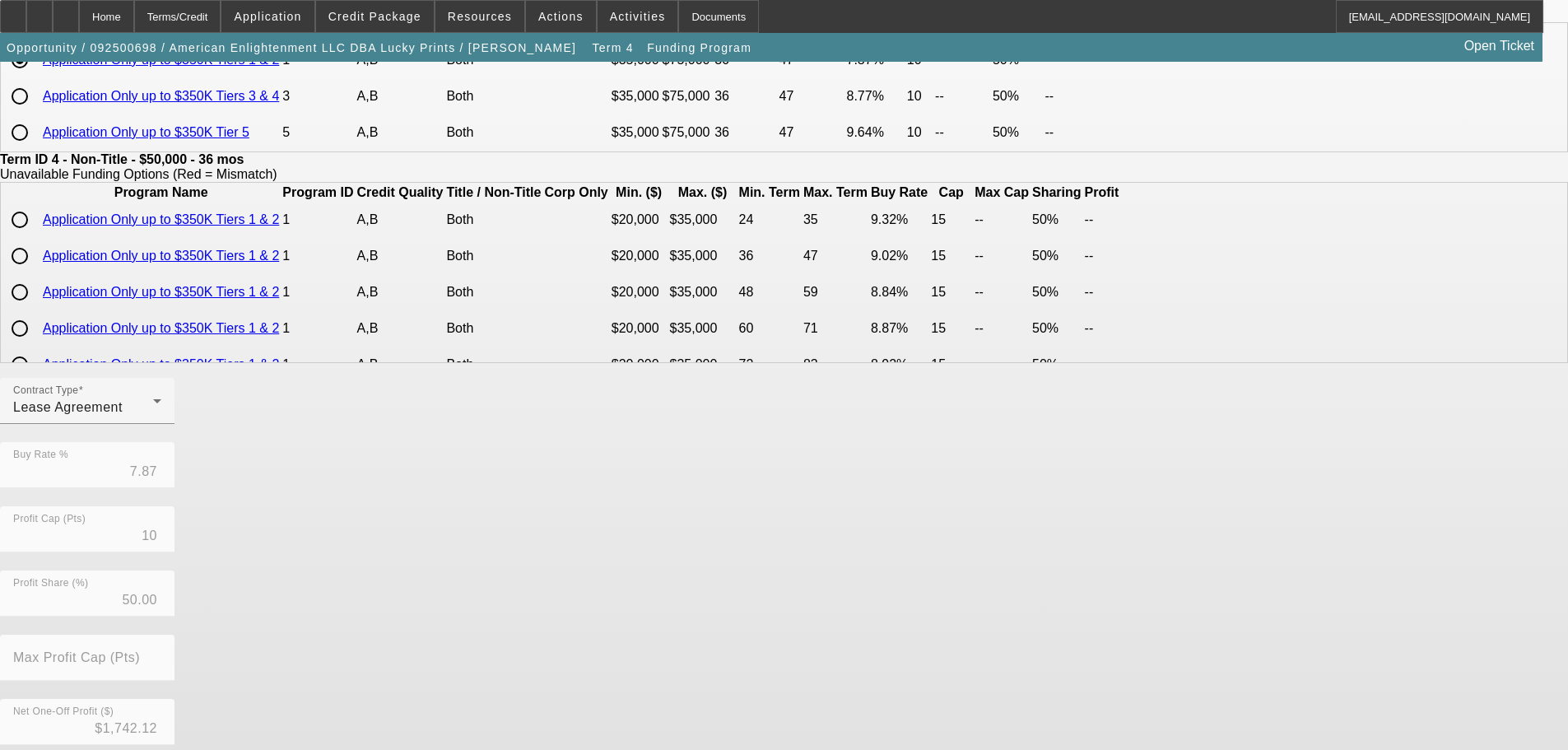
scroll to position [376, 0]
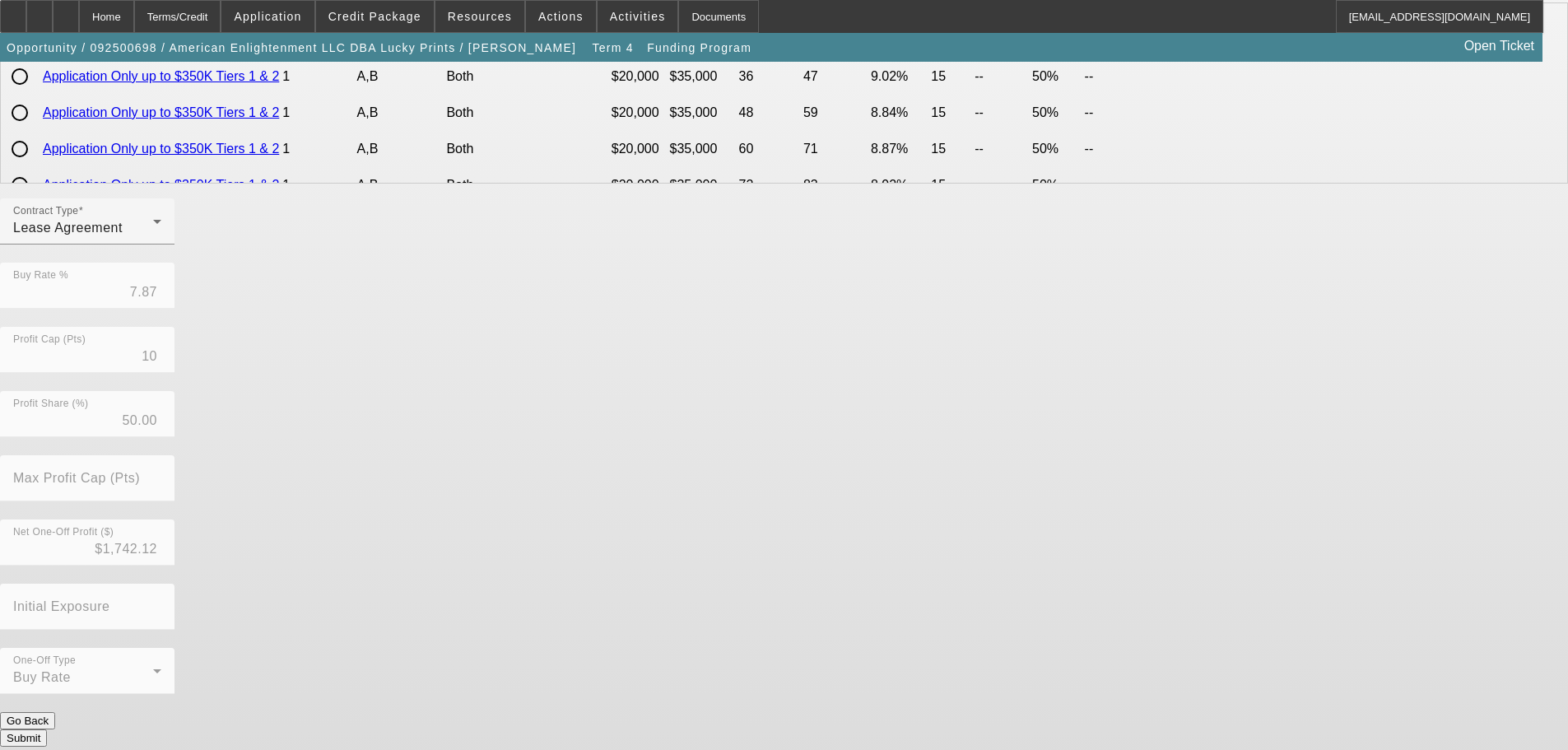
click at [47, 729] on button "Submit" at bounding box center [24, 737] width 47 height 18
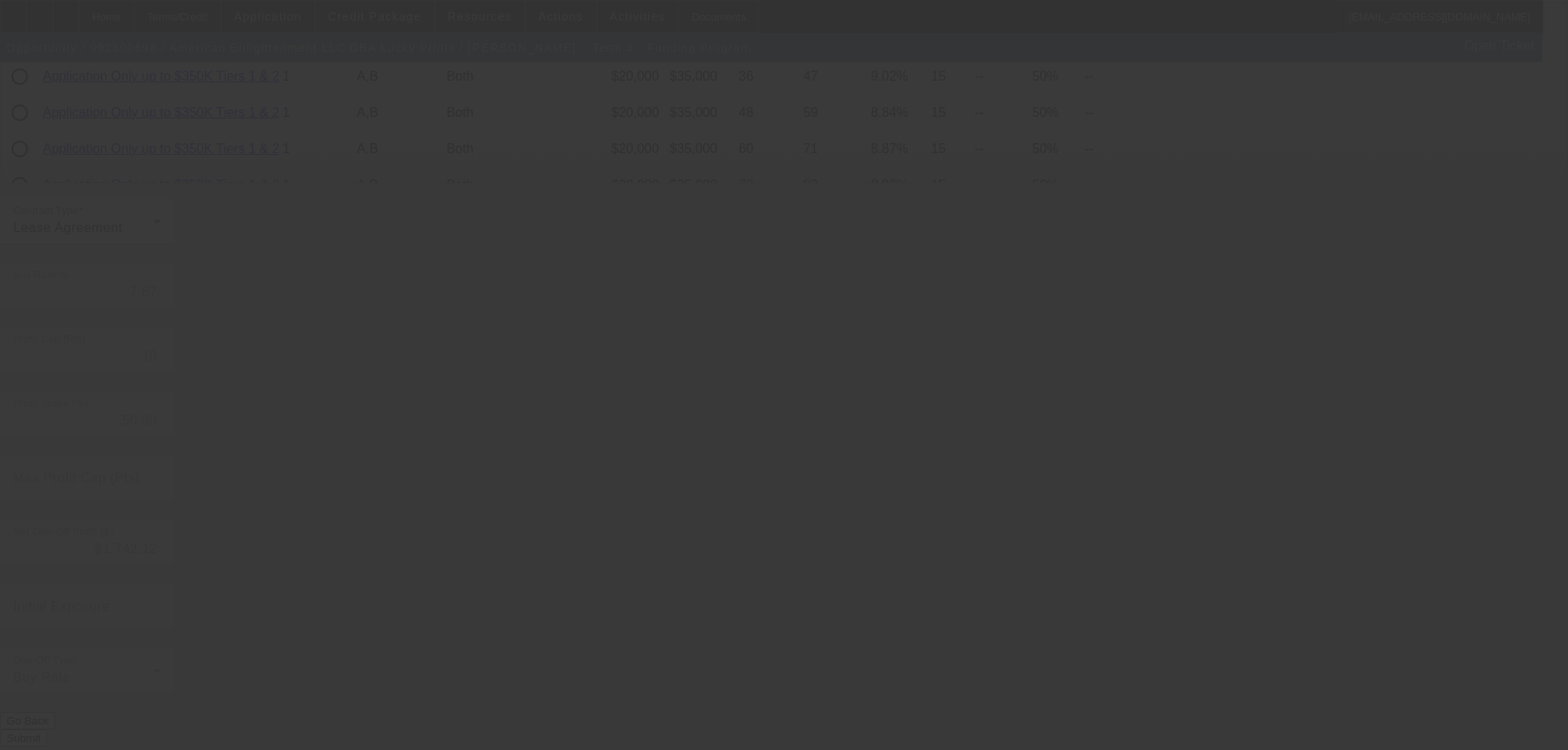
type input "7.49"
type input "0.5"
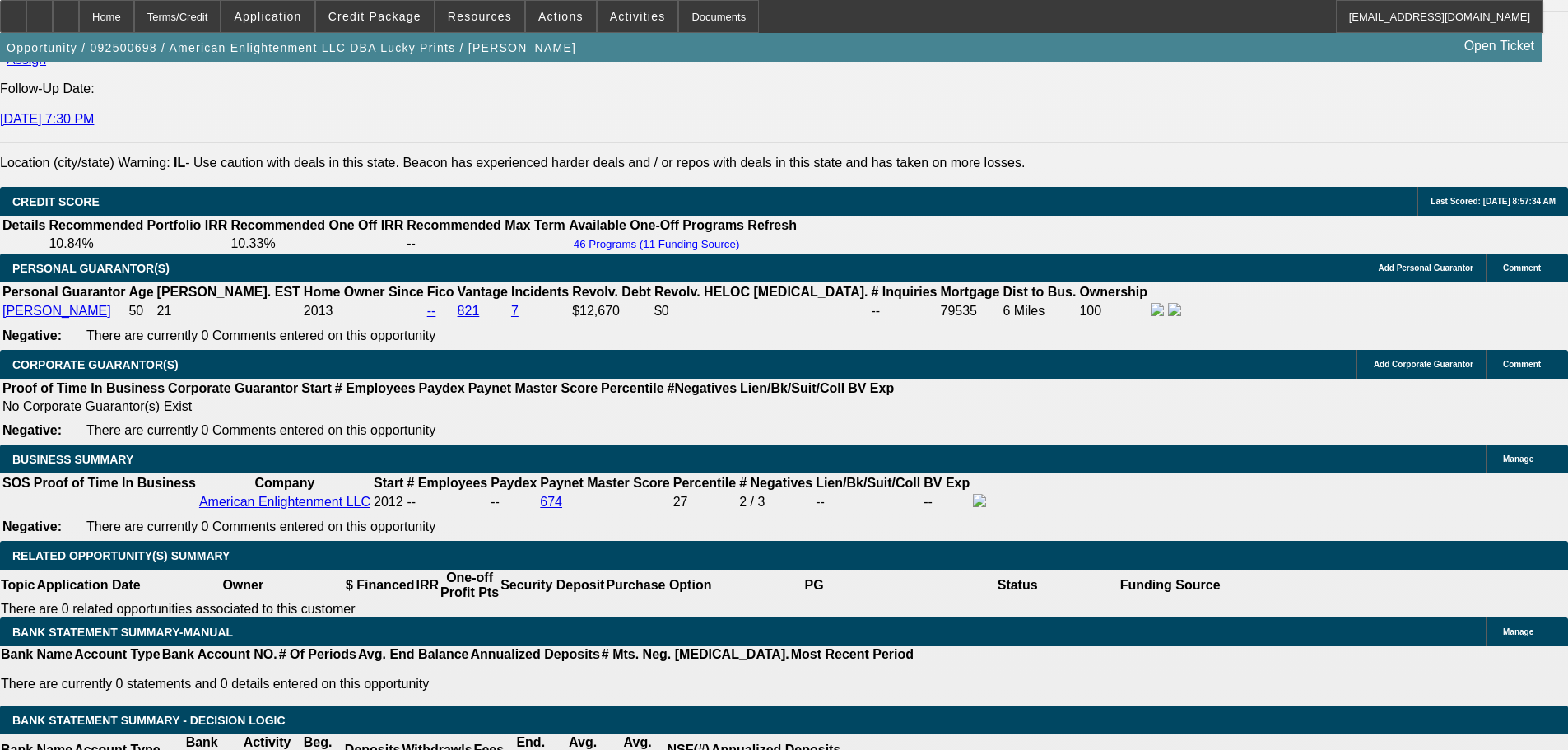
select select "0"
select select "2"
select select "0"
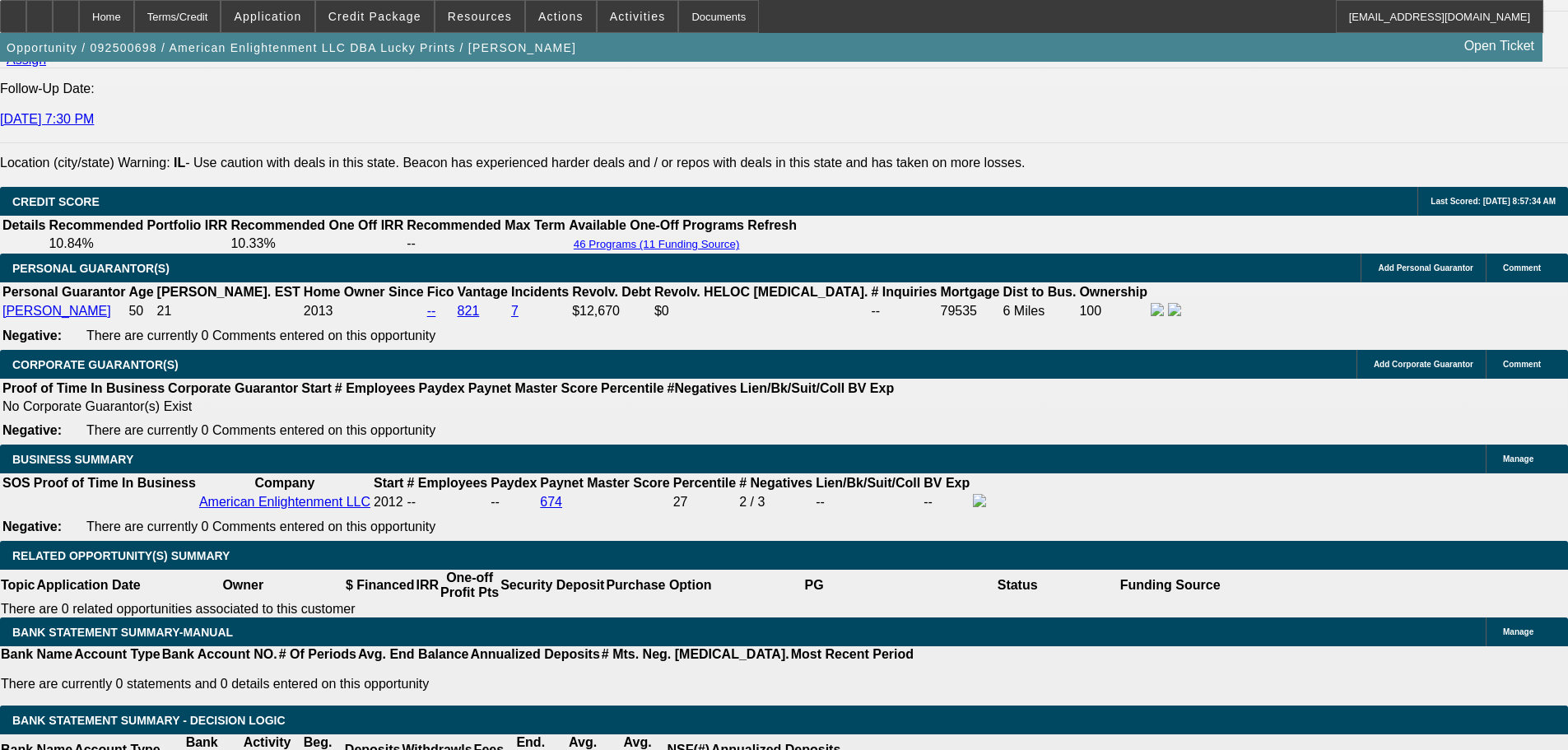
select select "0"
select select "2"
select select "0"
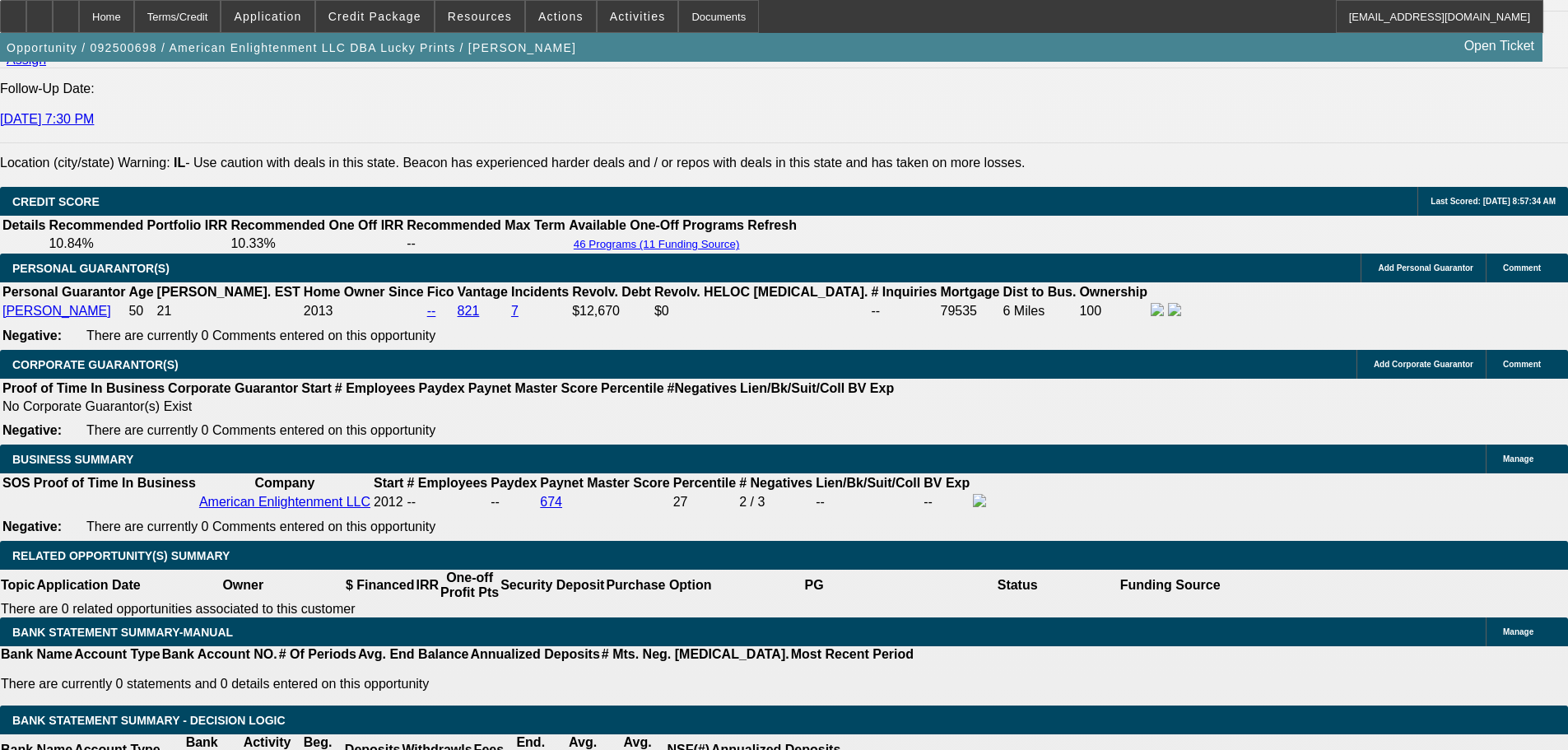
select select "0.1"
select select "4"
select select "0"
select select "0.1"
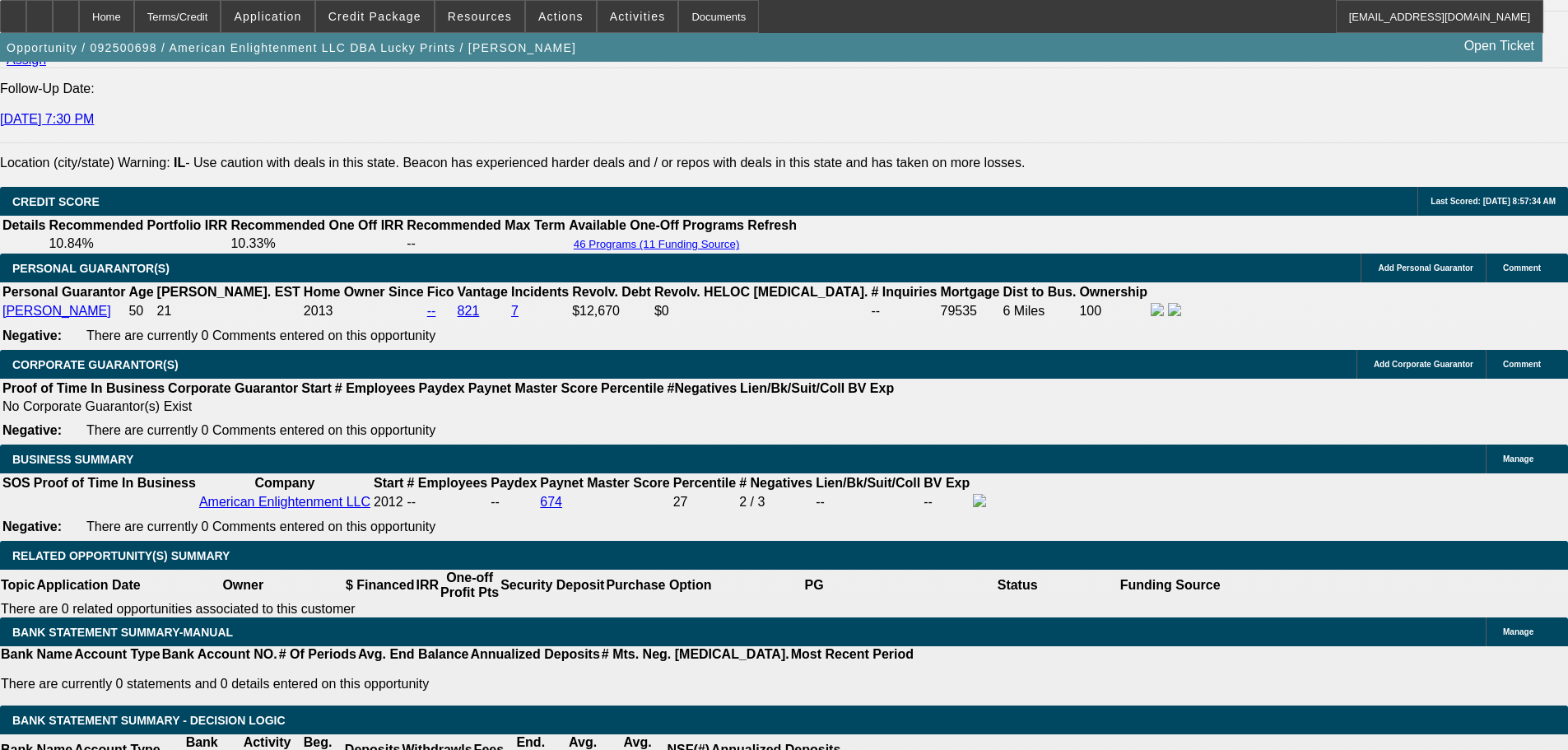
select select "4"
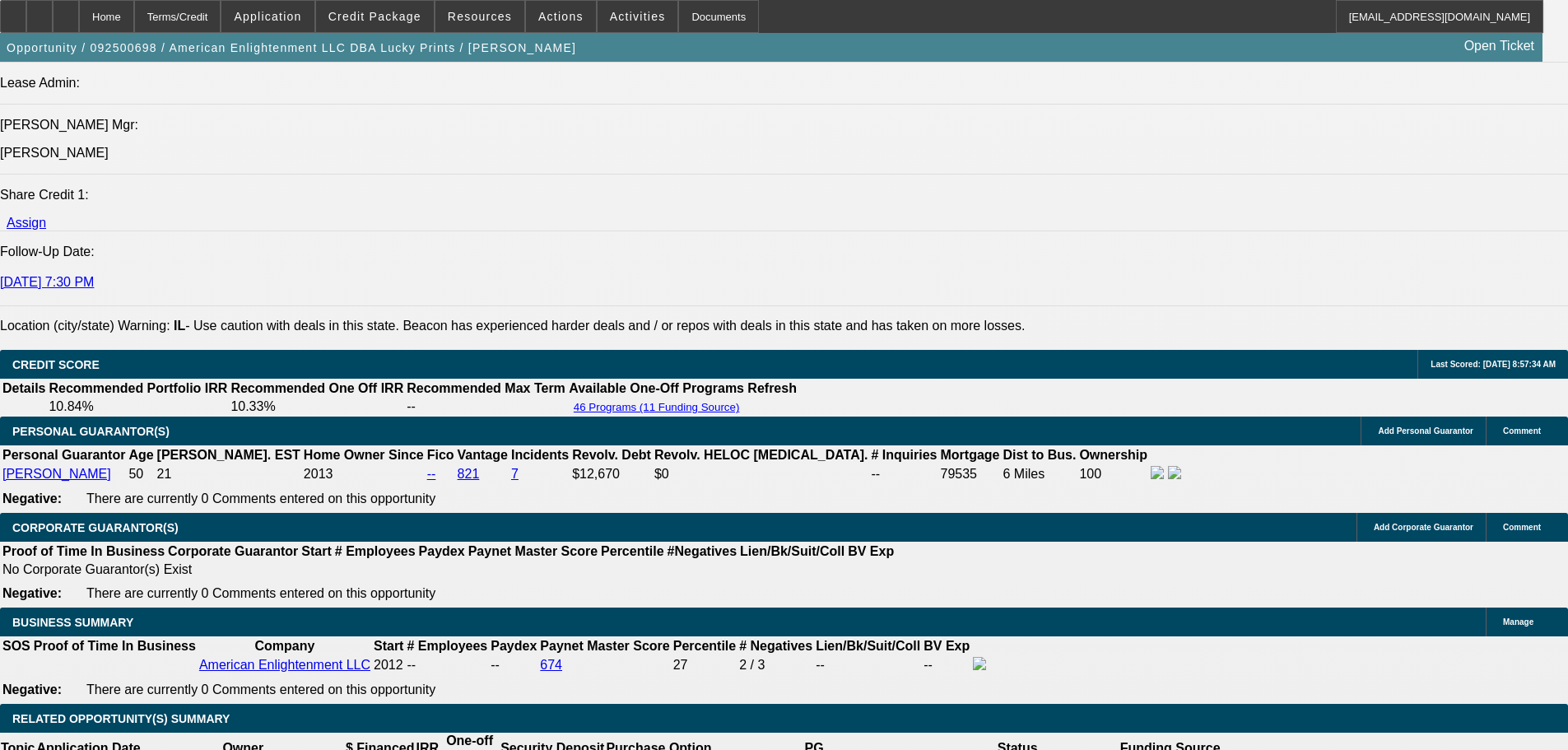
scroll to position [2524, 0]
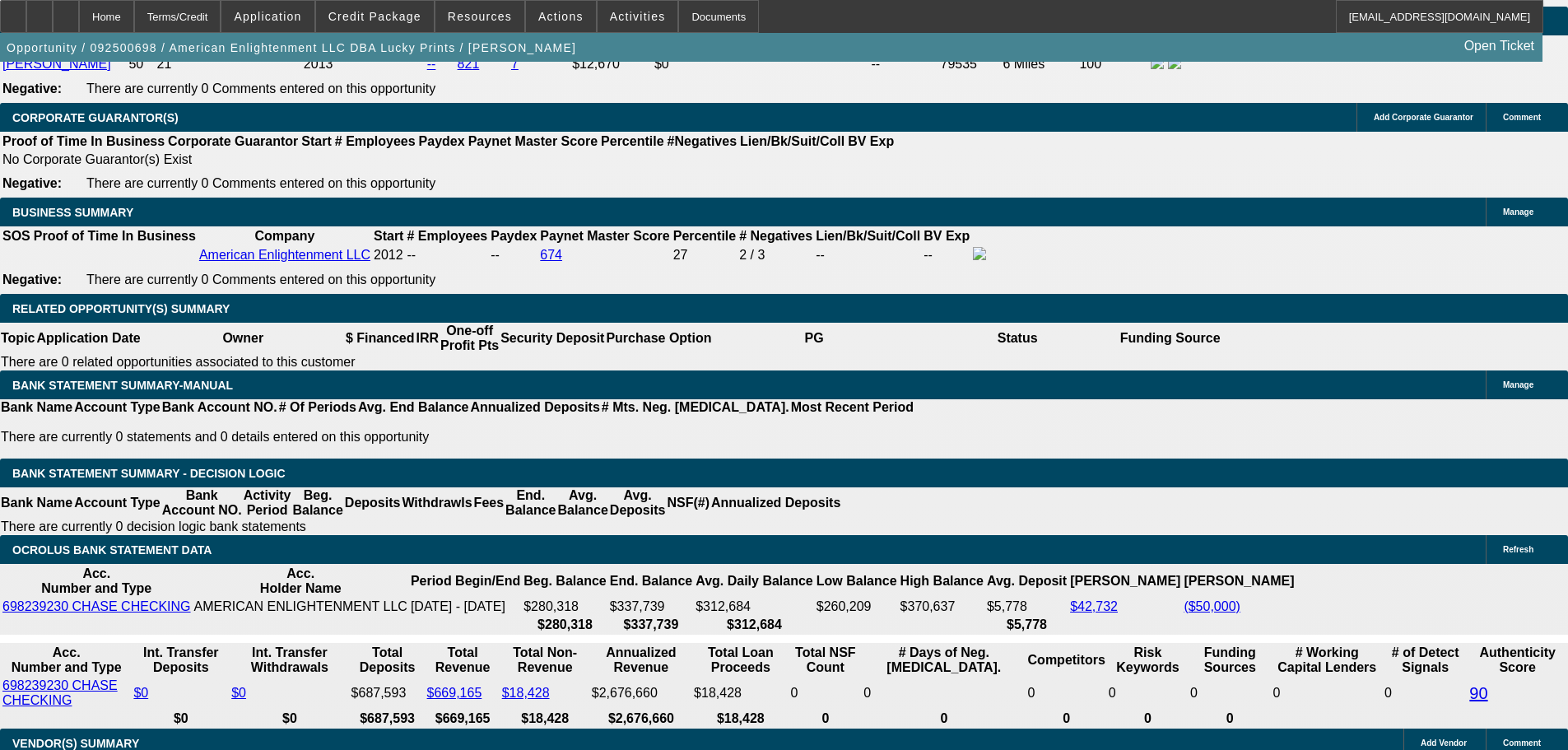
drag, startPoint x: 358, startPoint y: 326, endPoint x: 409, endPoint y: 333, distance: 51.5
type input "UNKNOWN"
type input "10"
type input "$1,613.36"
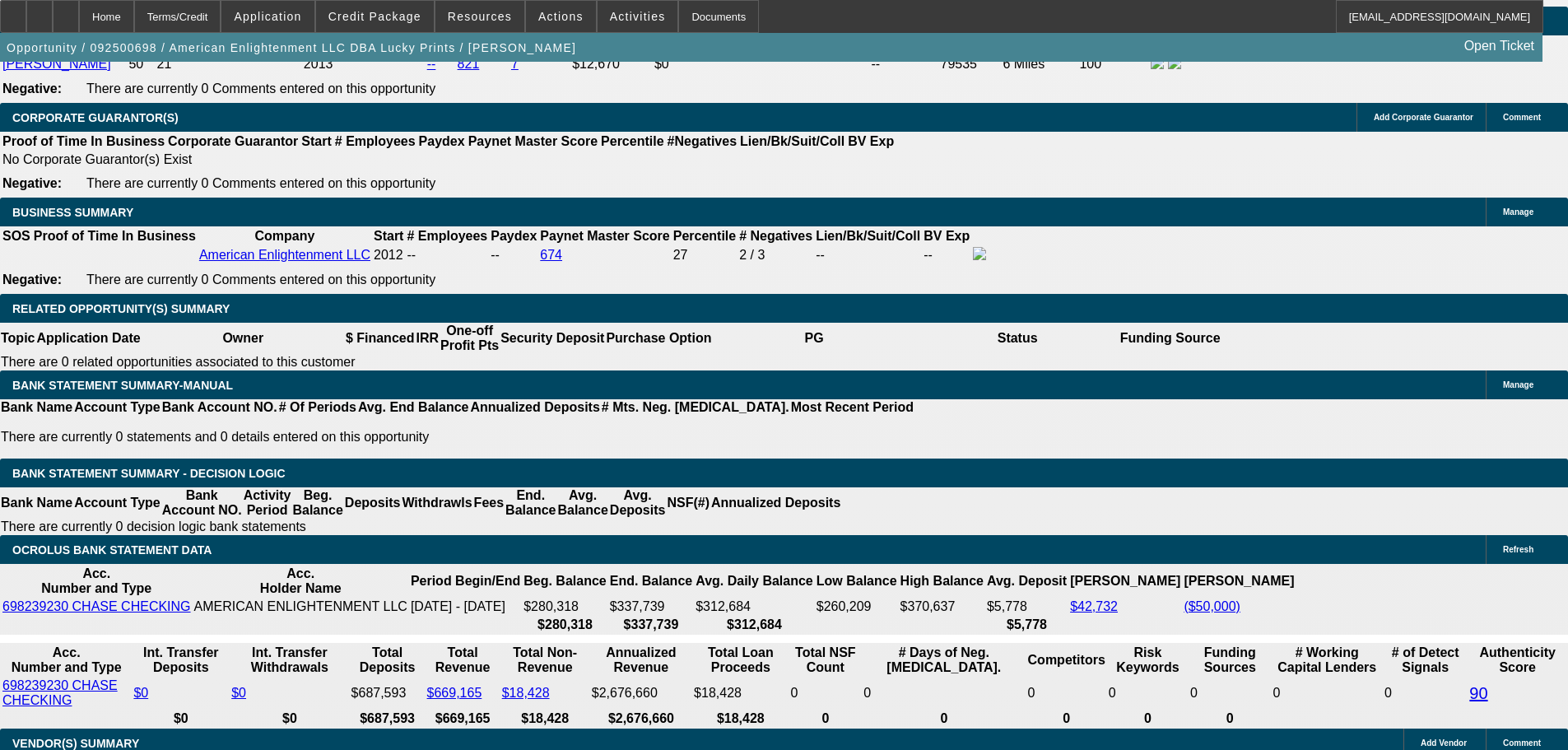
type input "10.2"
type input "$1,618.06"
type input "10.2"
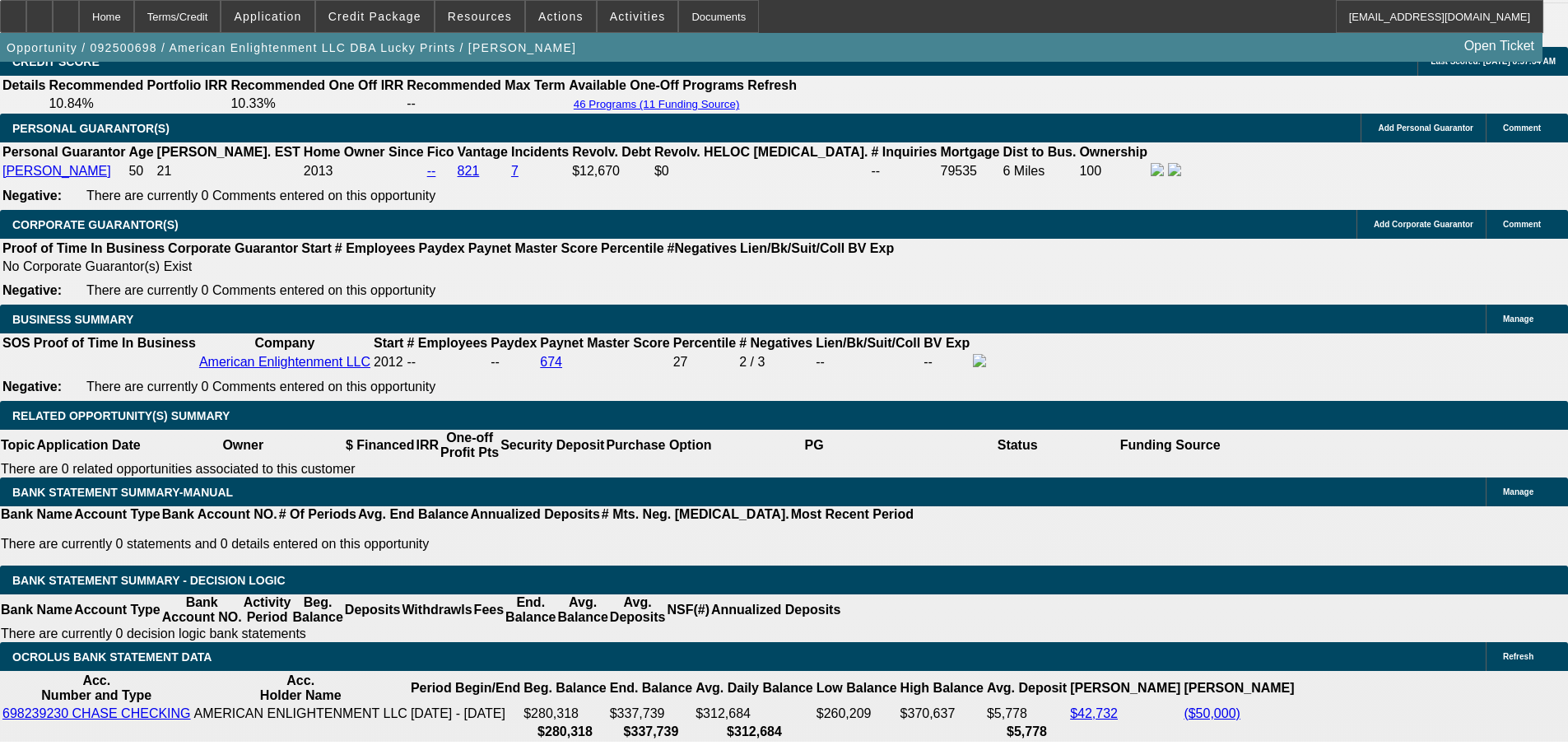
scroll to position [2112, 0]
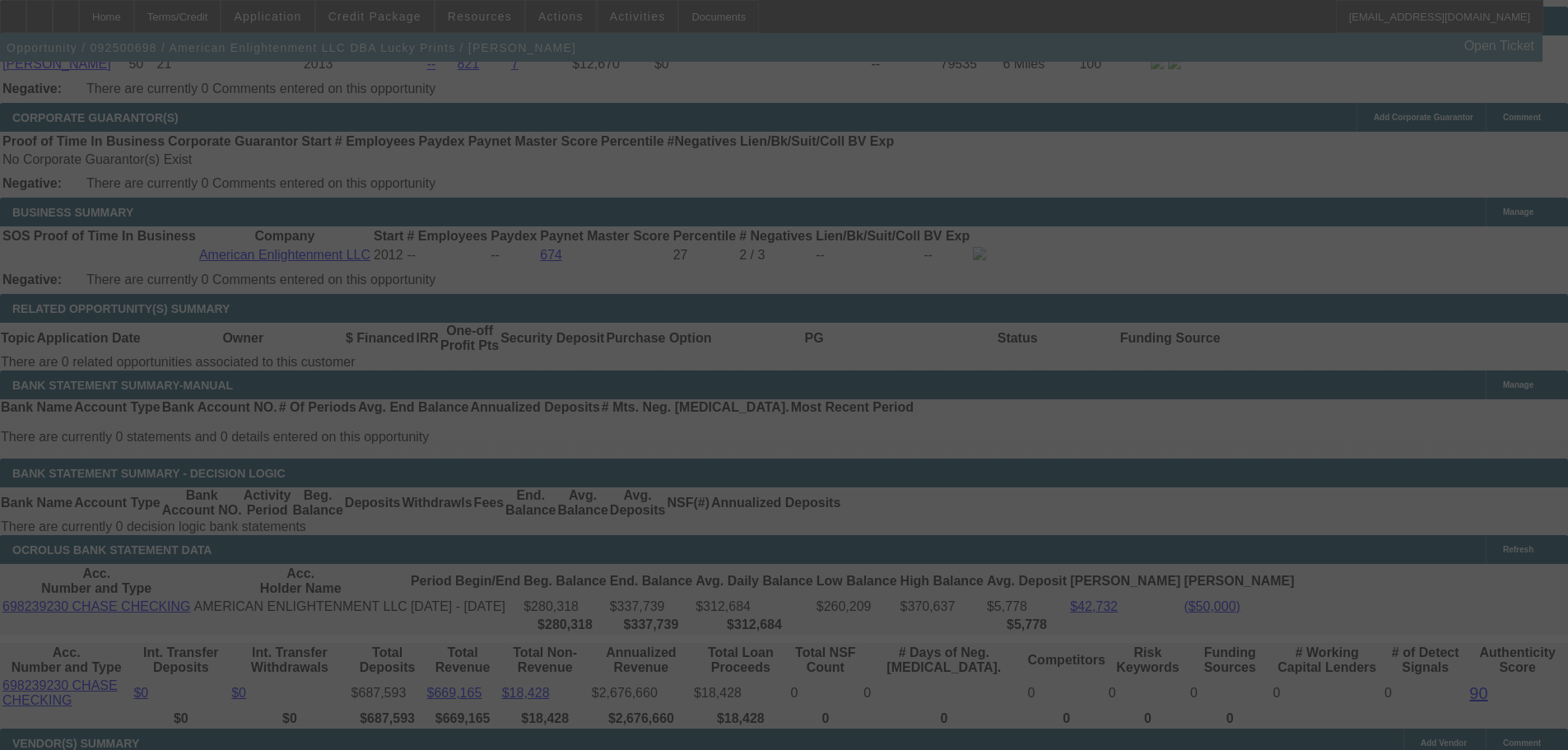
scroll to position [2617, 0]
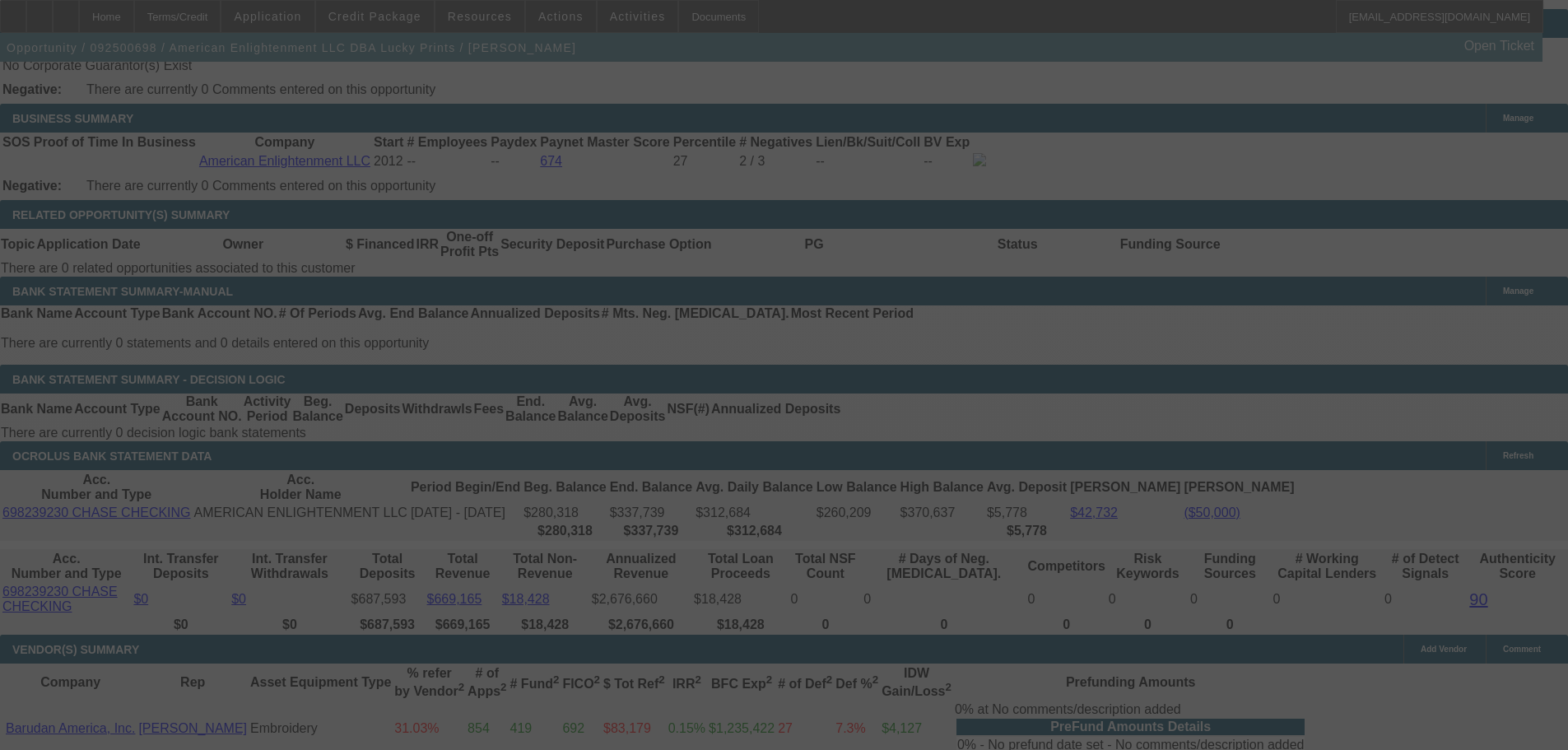
select select "0"
select select "2"
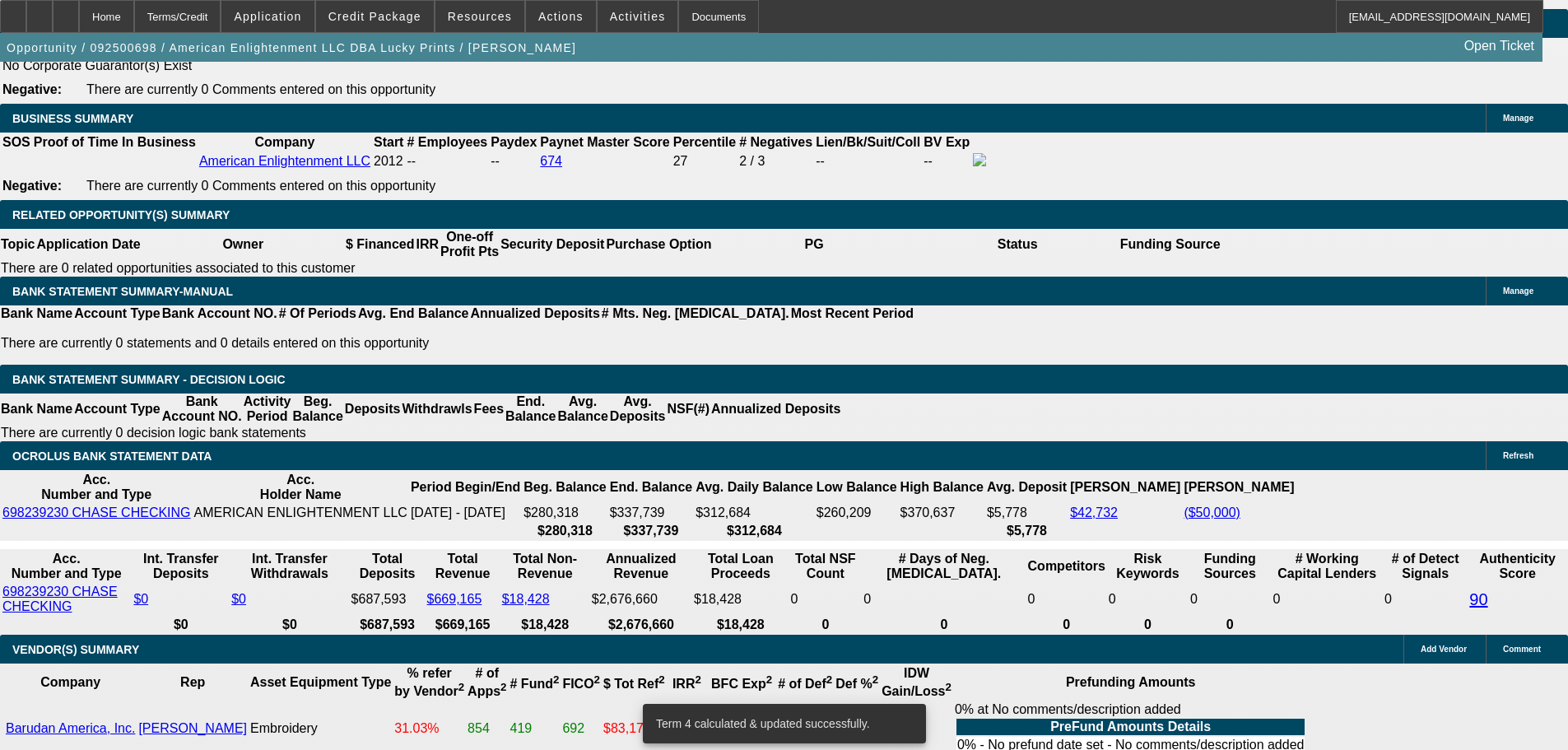
scroll to position [2609, 0]
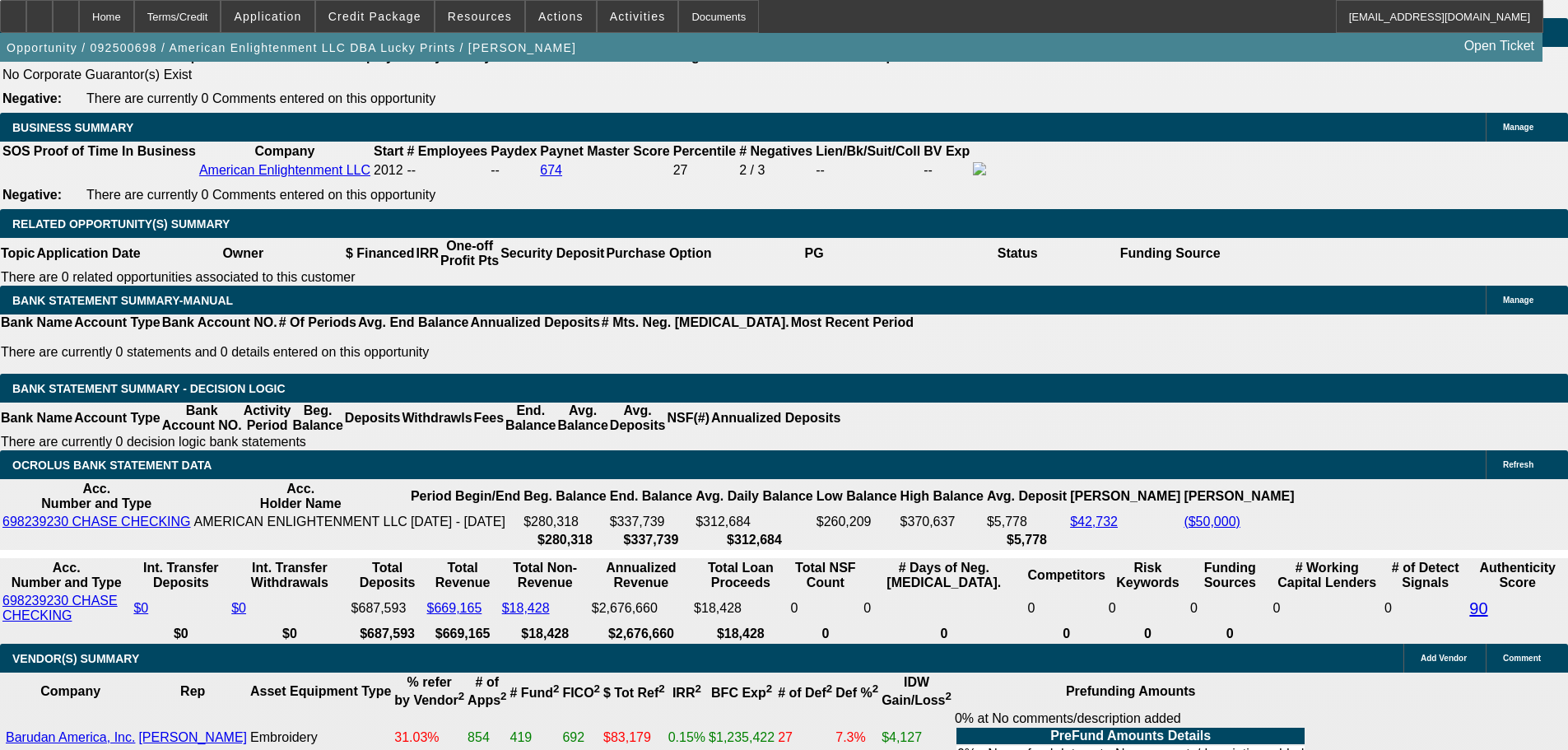
drag, startPoint x: 348, startPoint y: 335, endPoint x: 433, endPoint y: 331, distance: 85.1
type input "UNKNOWN"
type input "10"
type input "$1,613.36"
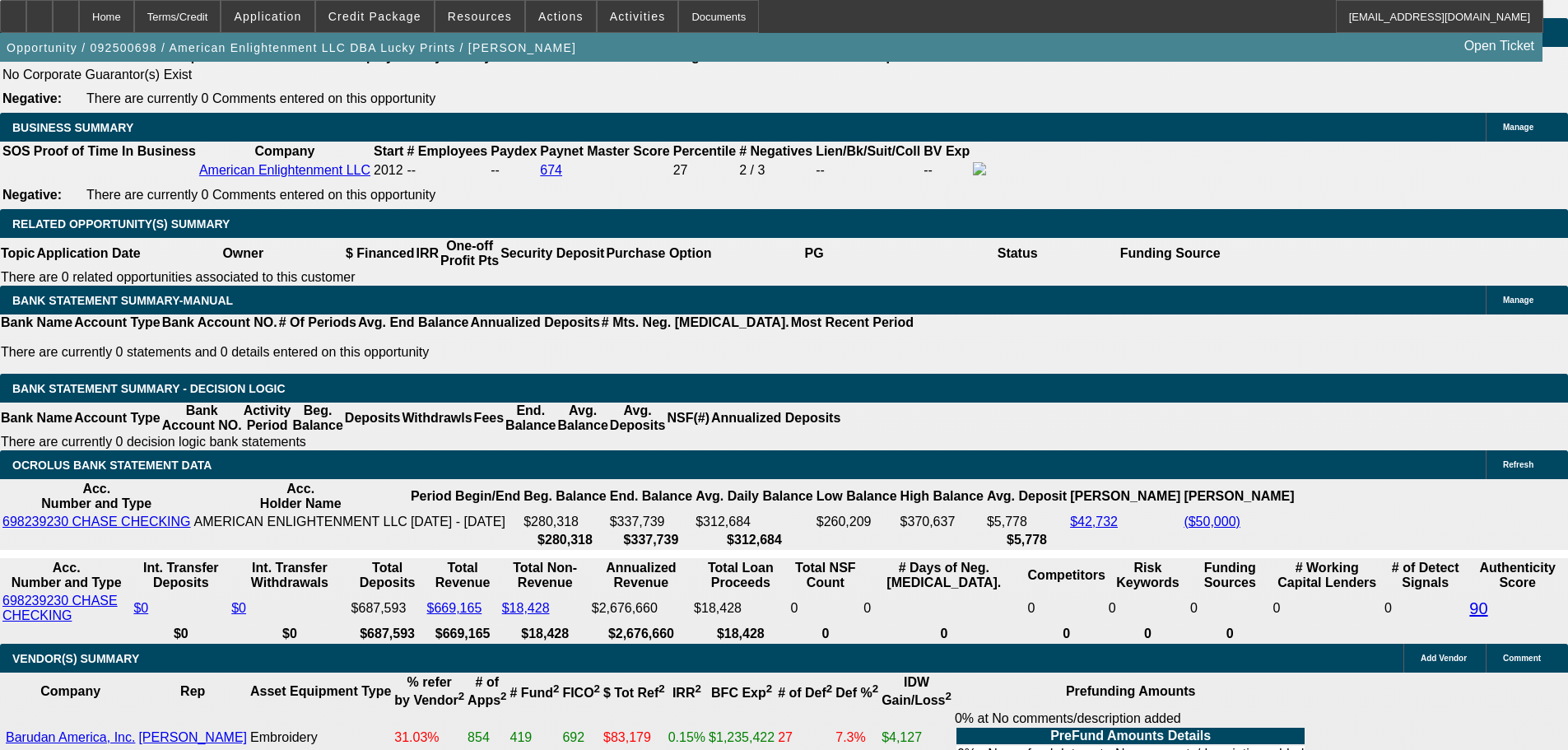
type input "10.3"
type input "$1,620.41"
type input "10.3"
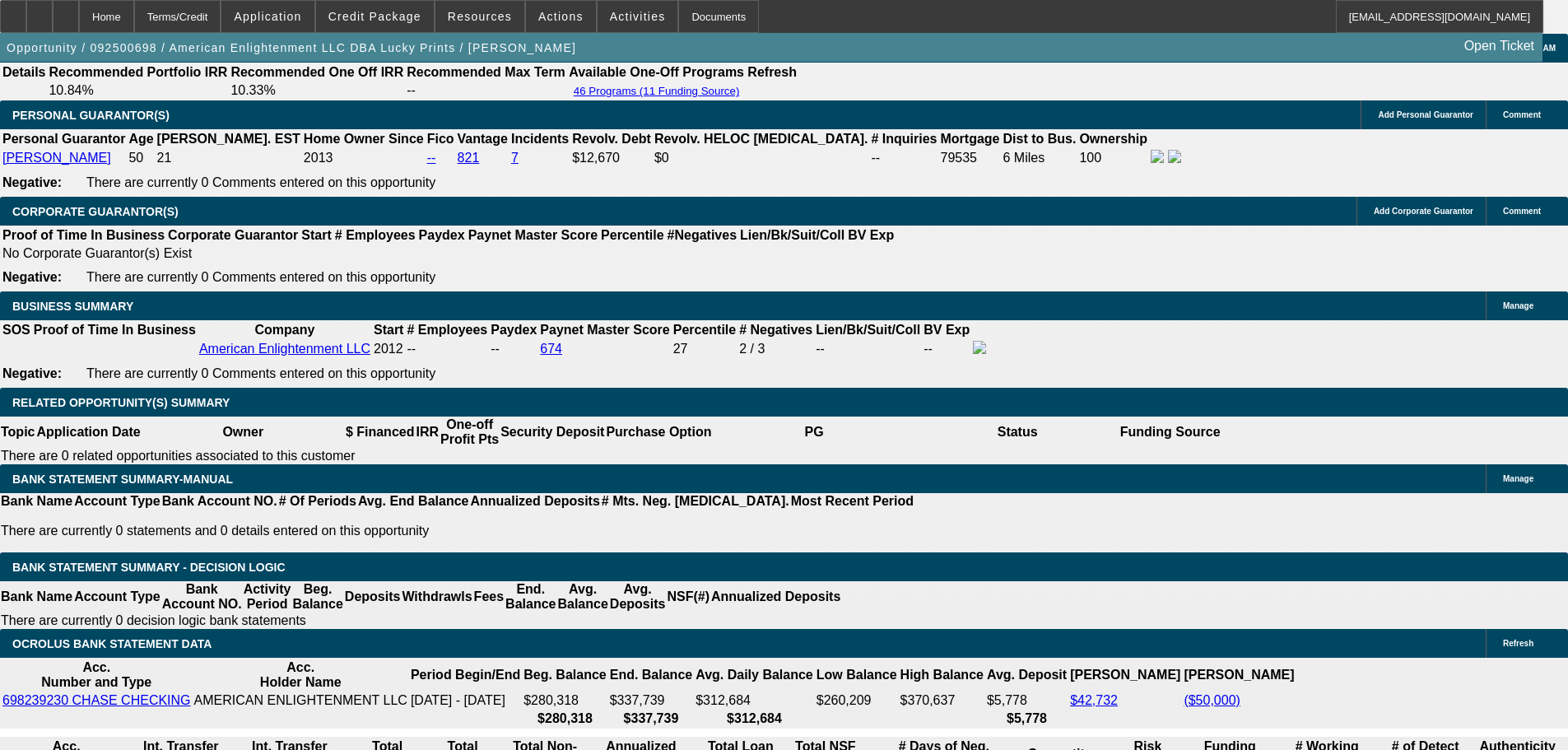
scroll to position [2197, 0]
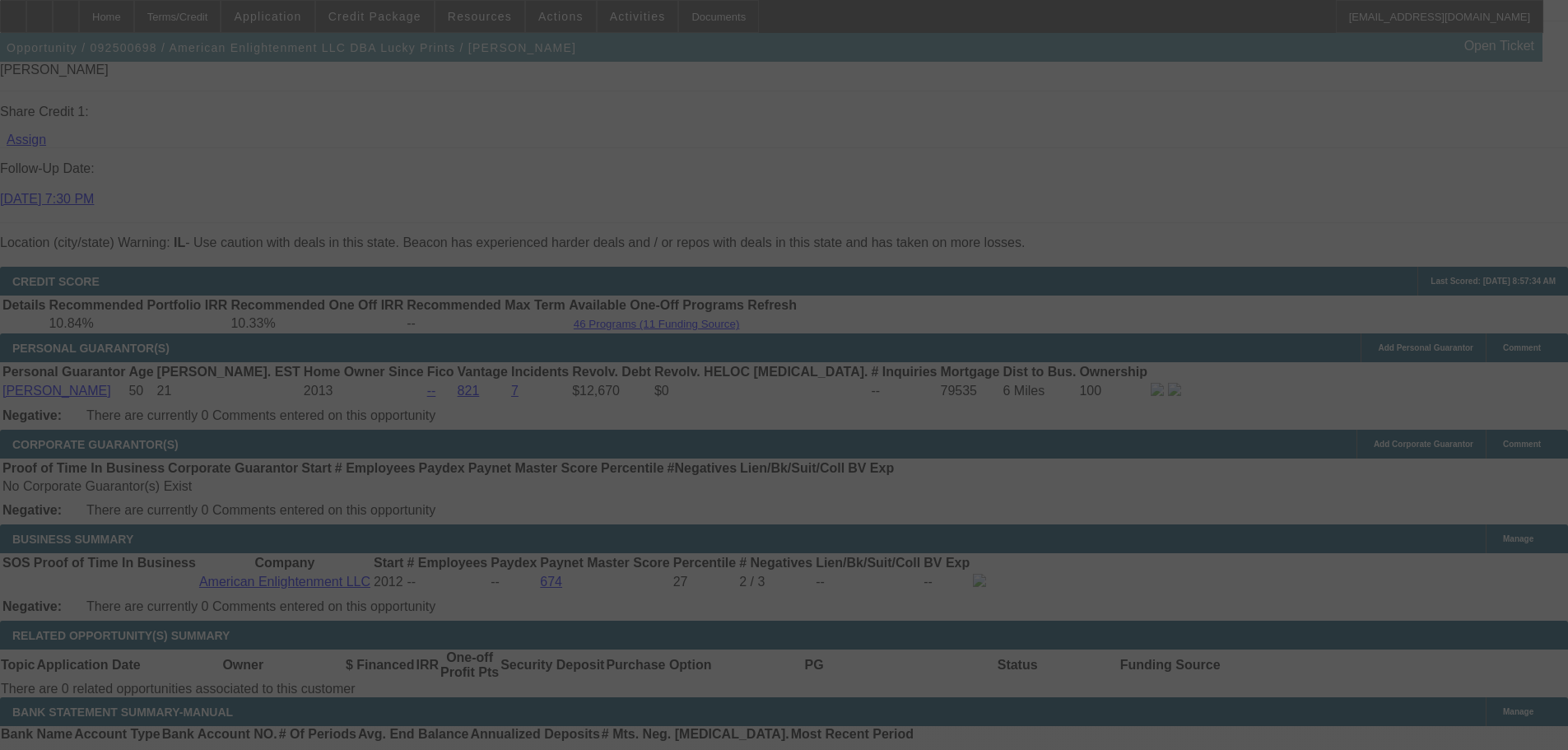
select select "0"
select select "2"
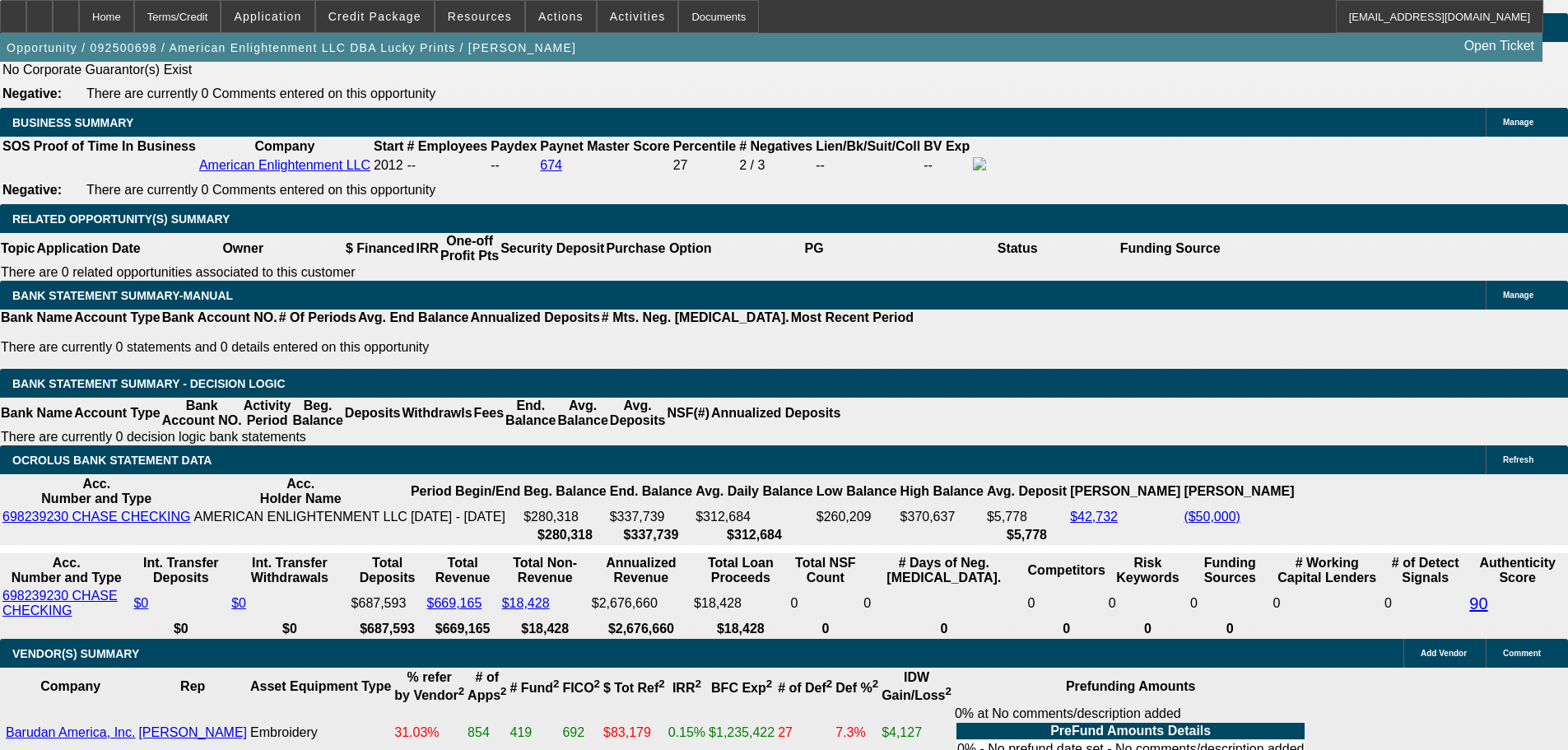
scroll to position [2609, 0]
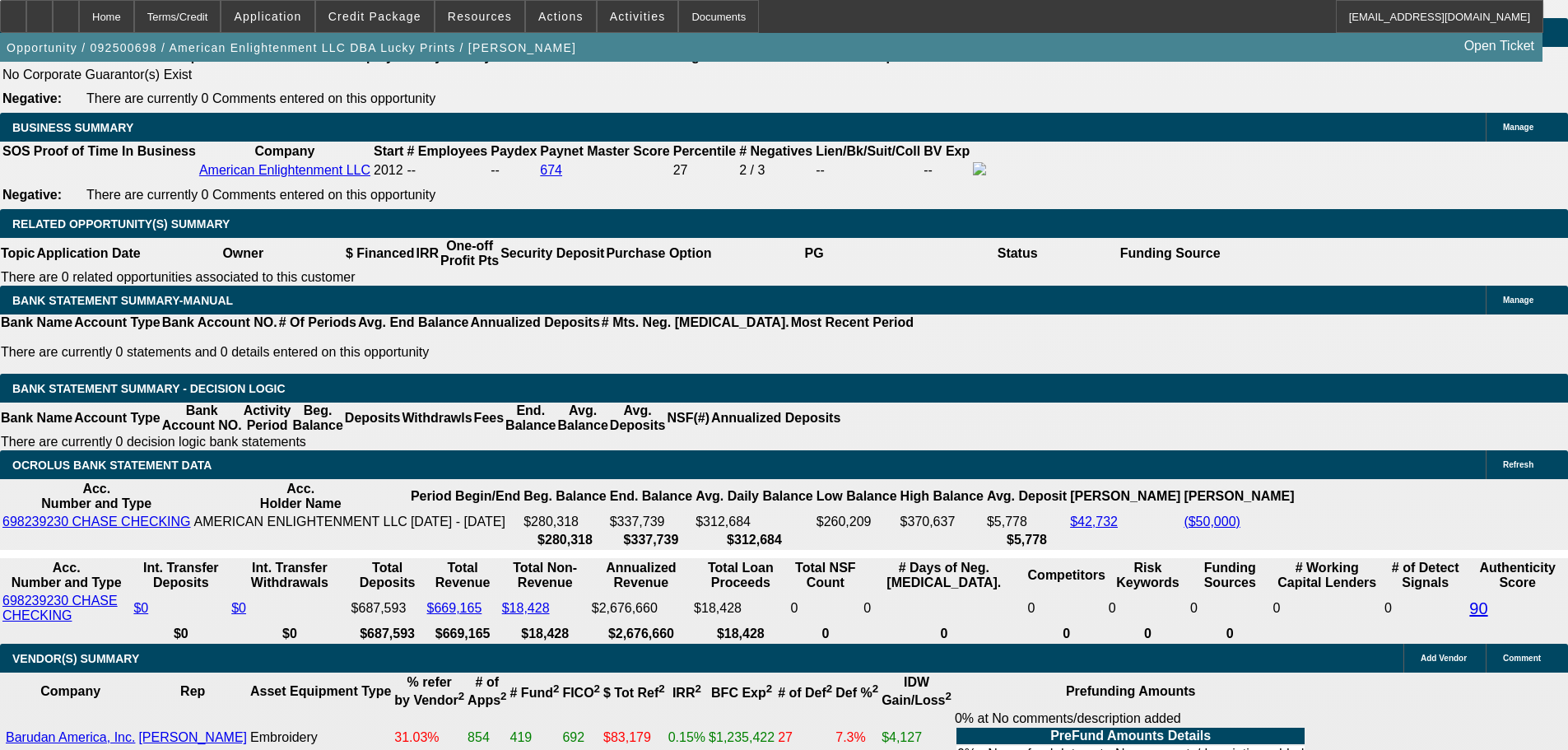
drag, startPoint x: 358, startPoint y: 334, endPoint x: 459, endPoint y: 308, distance: 104.3
type input "1"
type input "UNKNOWN"
type input "$1,410.40"
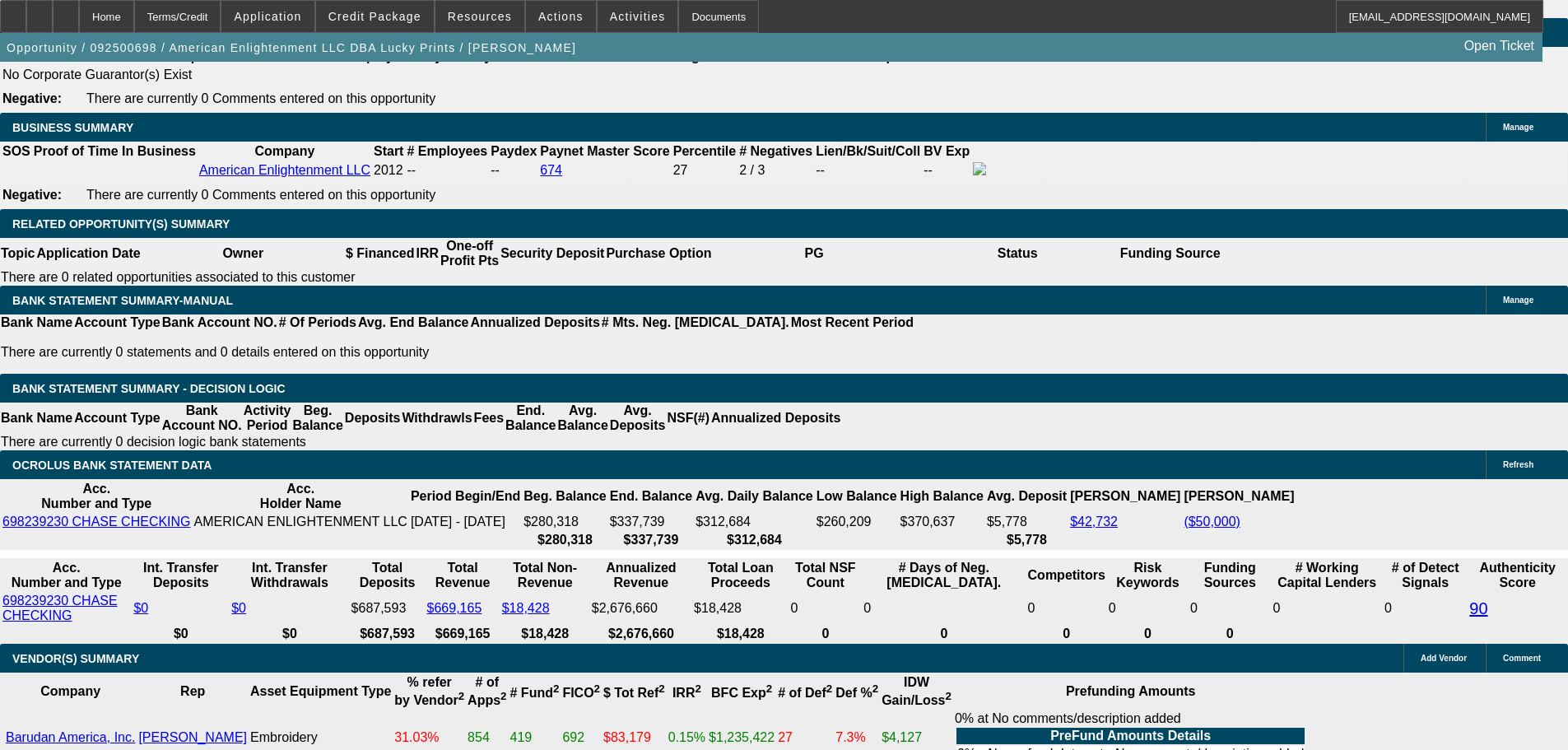
type input "10."
type input "$1,613.36"
type input "10.5"
type input "$1,625.12"
type input "10.5"
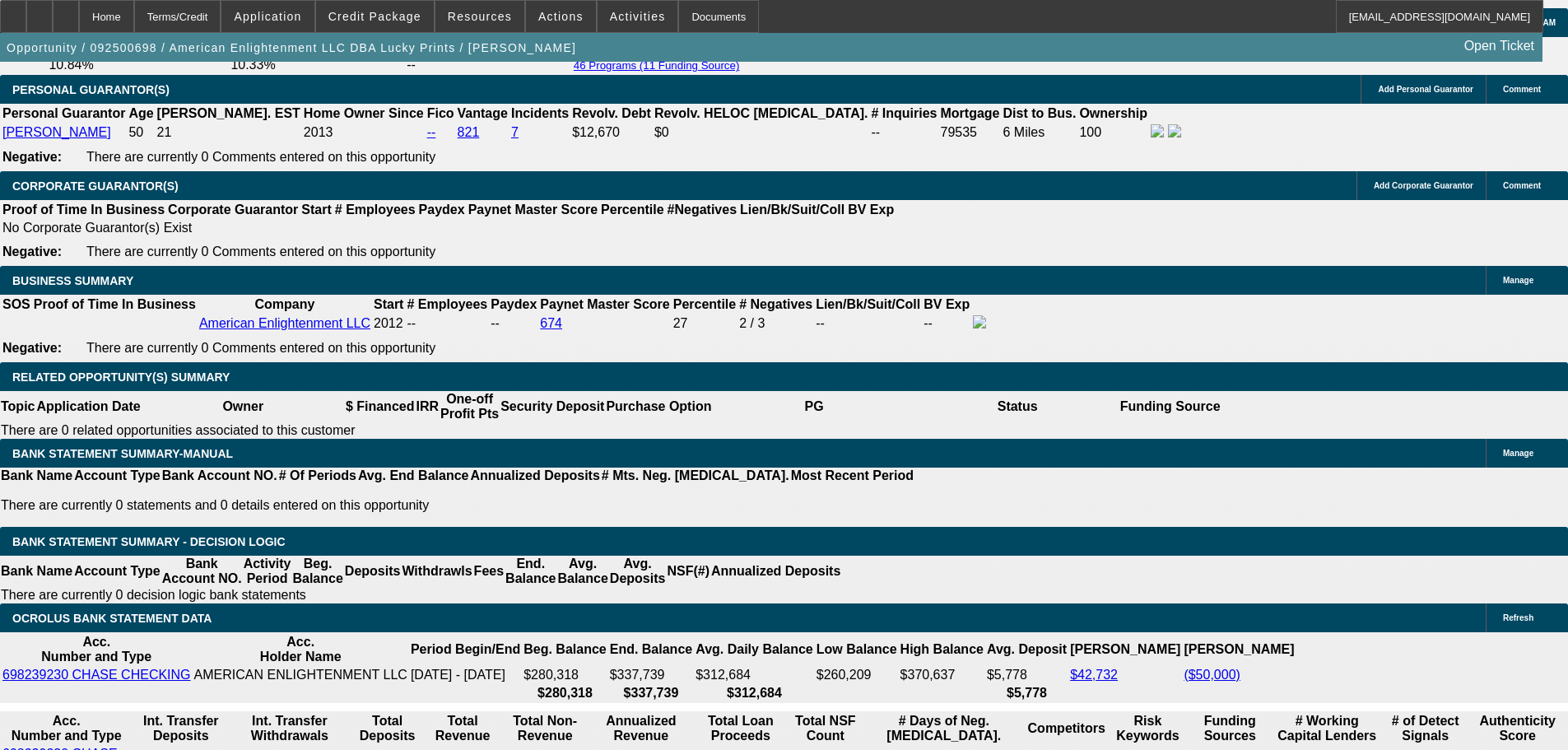
scroll to position [2279, 0]
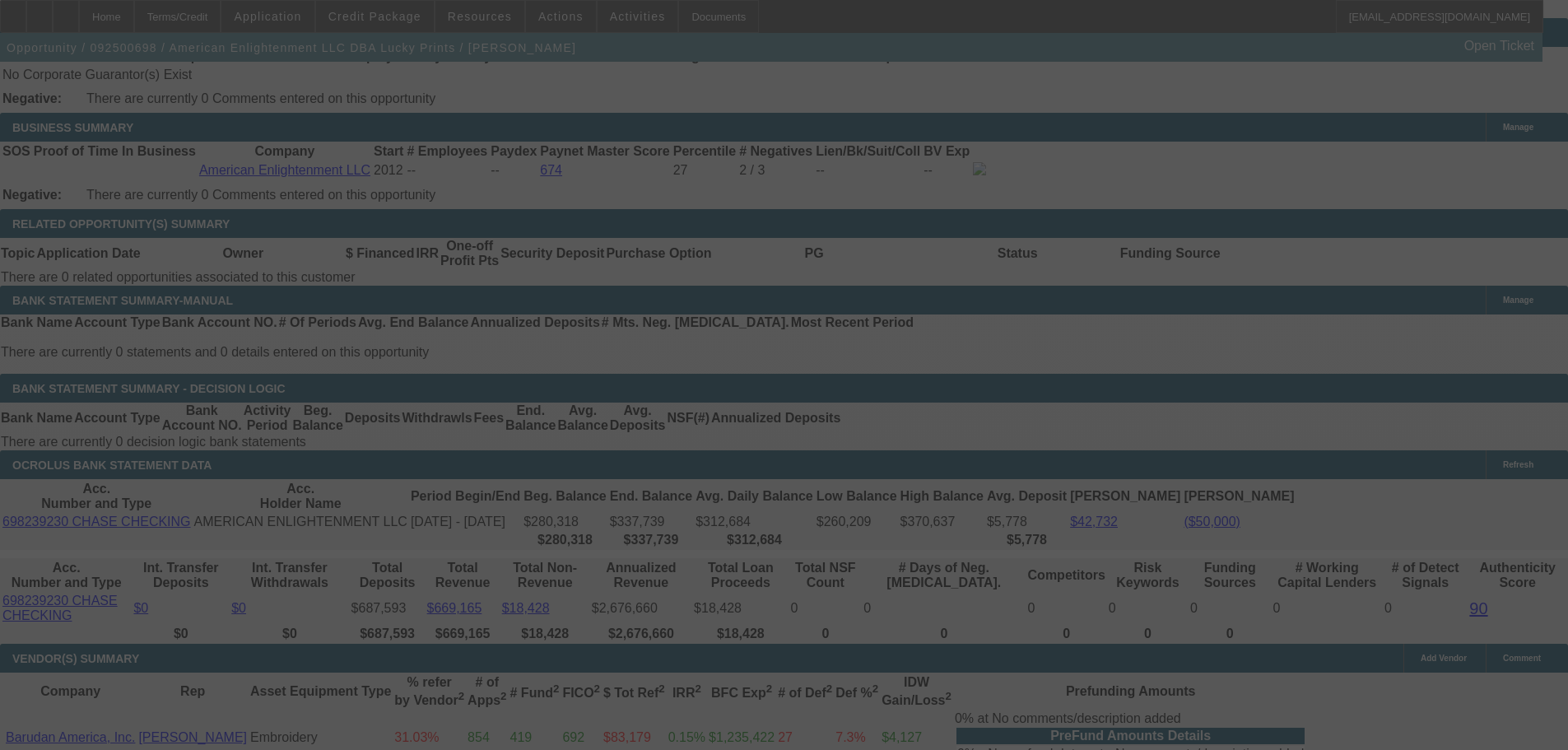
scroll to position [2600, 0]
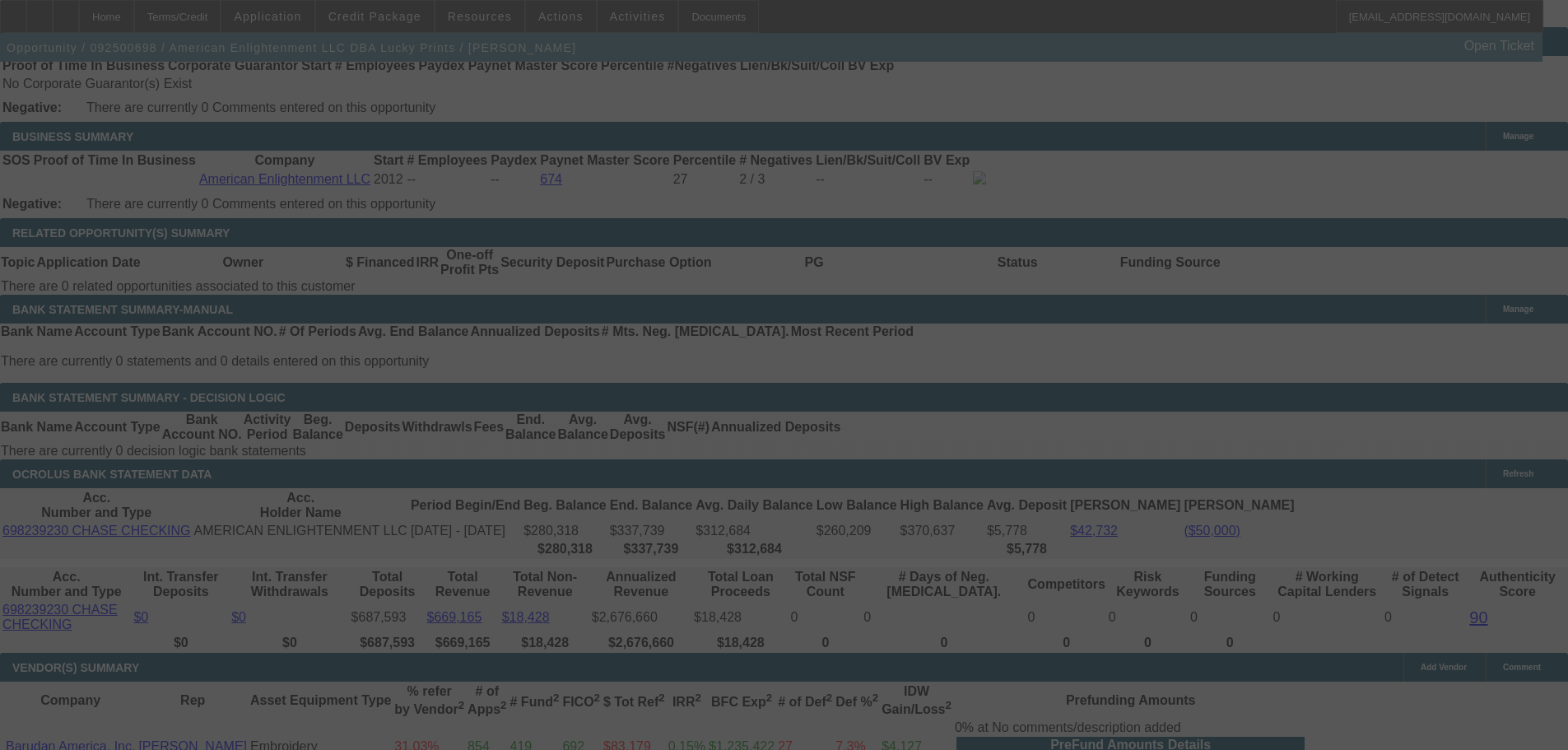
select select "0"
select select "2"
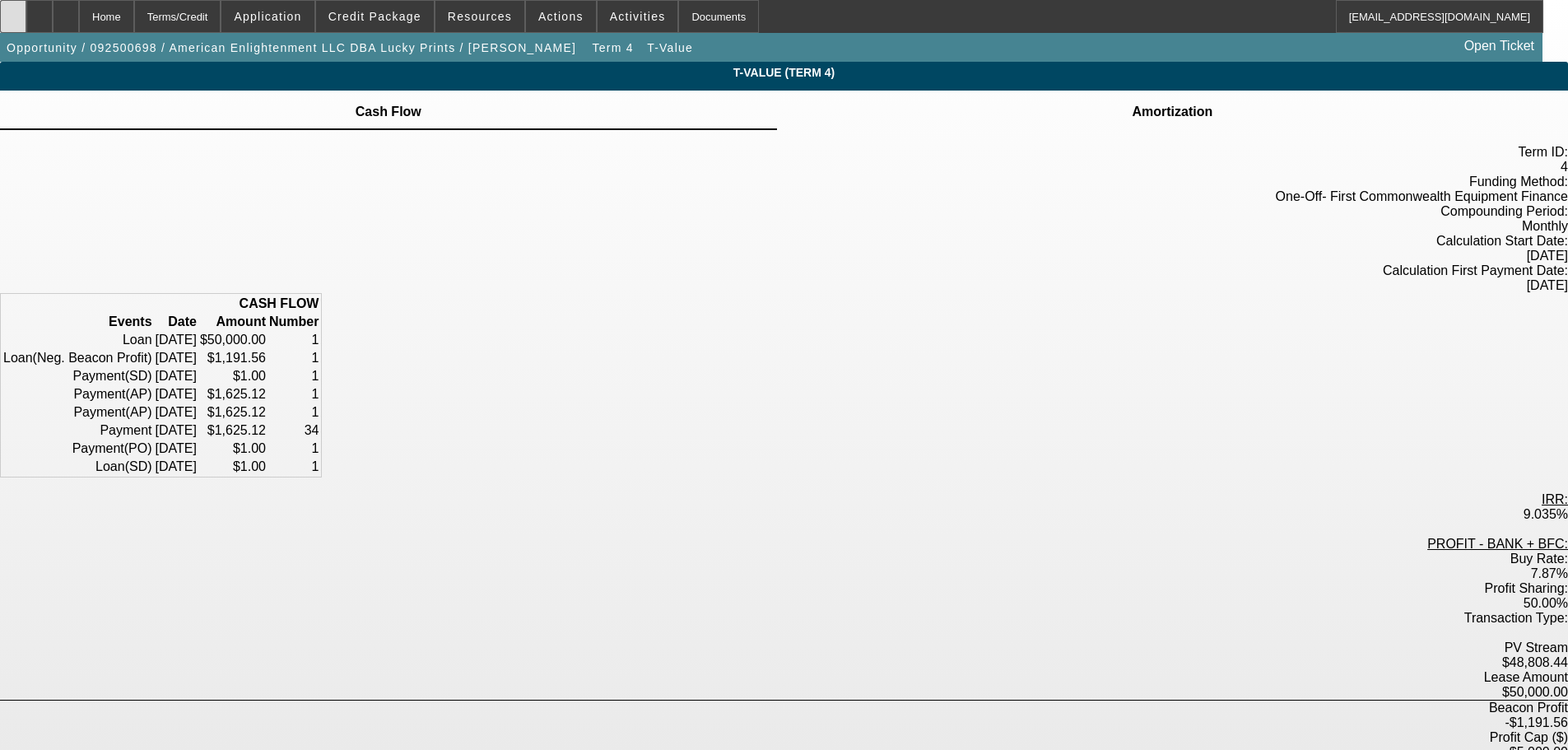
click at [13, 11] on icon at bounding box center [13, 11] width 0 height 0
click at [135, 24] on div "Home" at bounding box center [107, 16] width 55 height 33
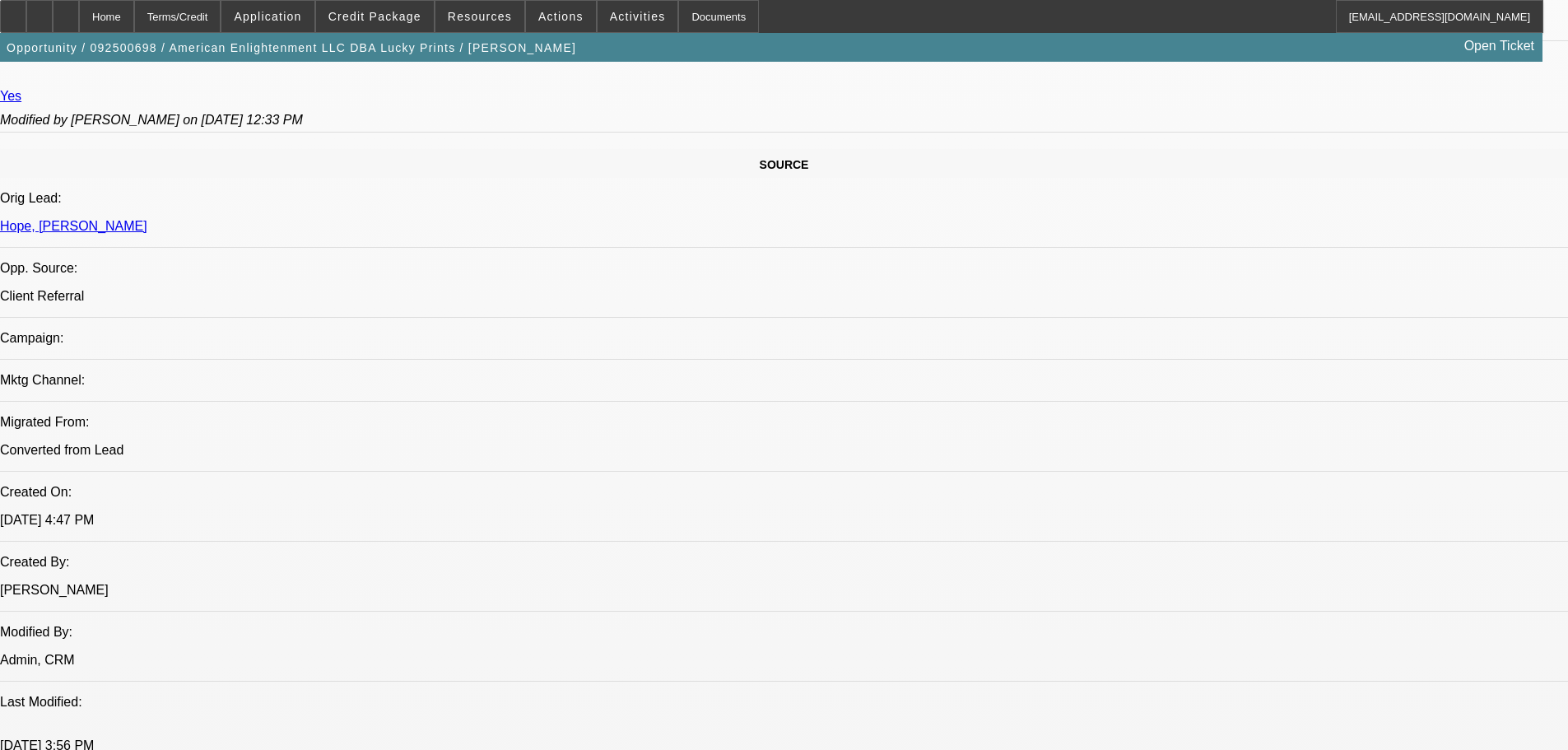
select select "0"
select select "2"
select select "0"
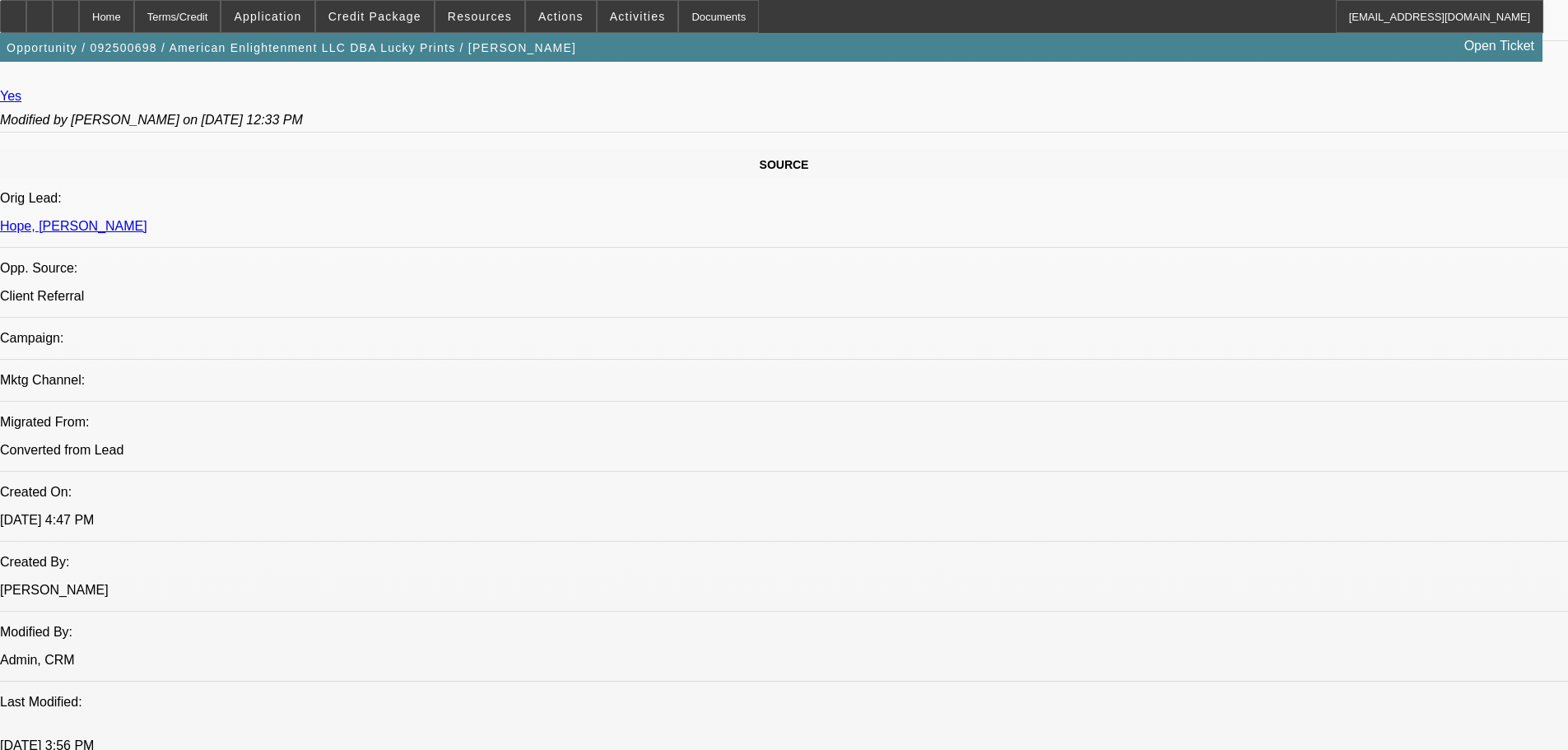
select select "0"
select select "2"
select select "0"
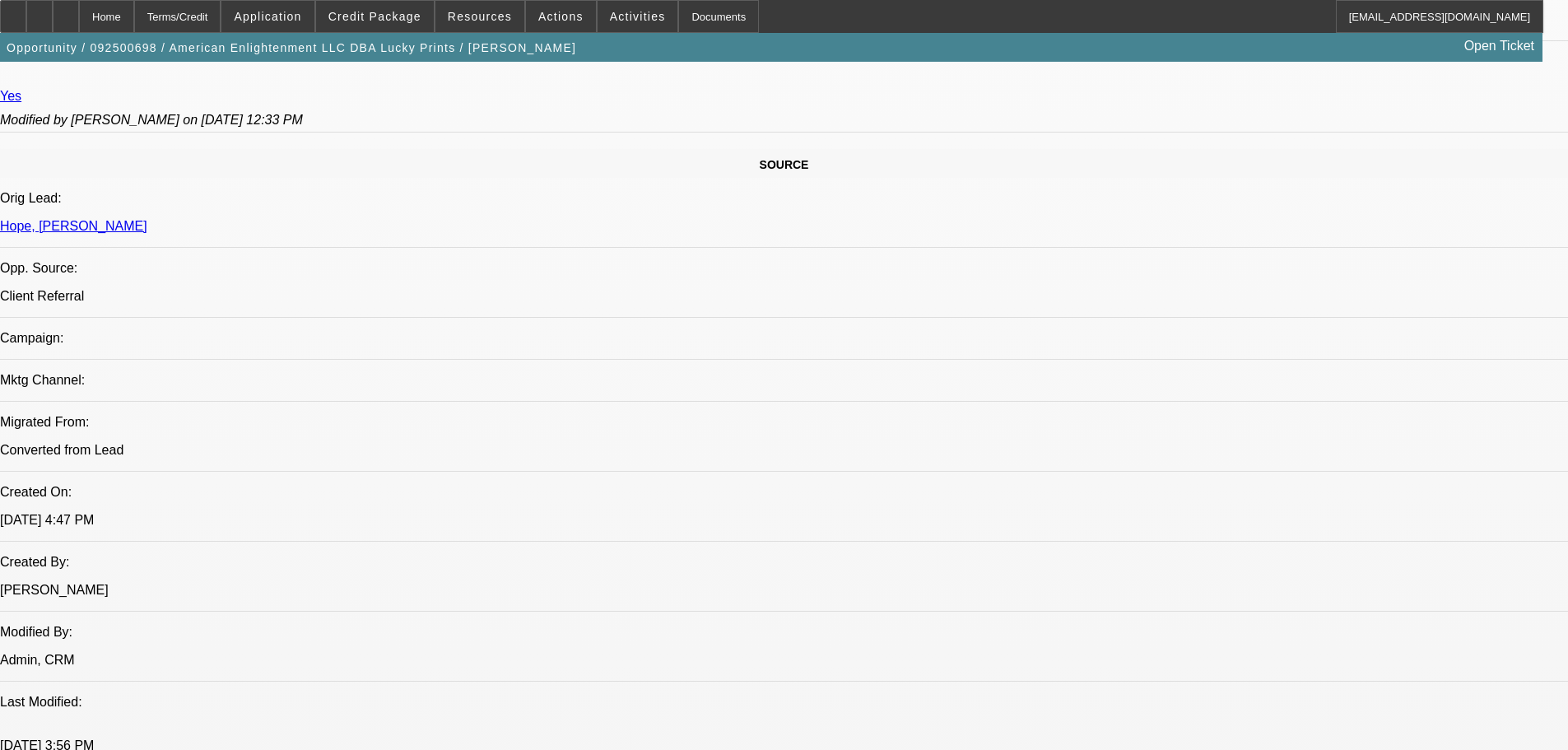
select select "0.1"
select select "4"
select select "0"
select select "0.1"
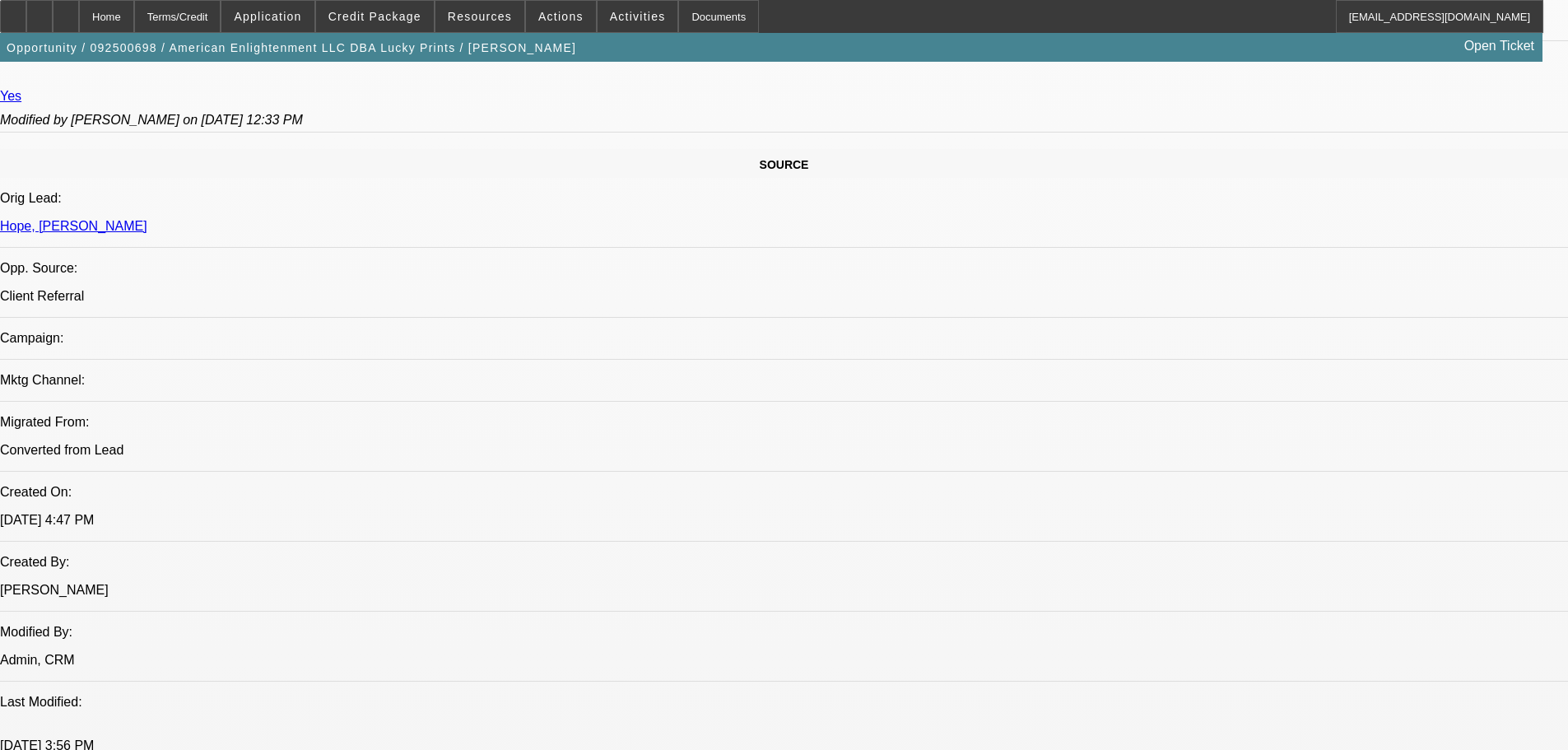
select select "4"
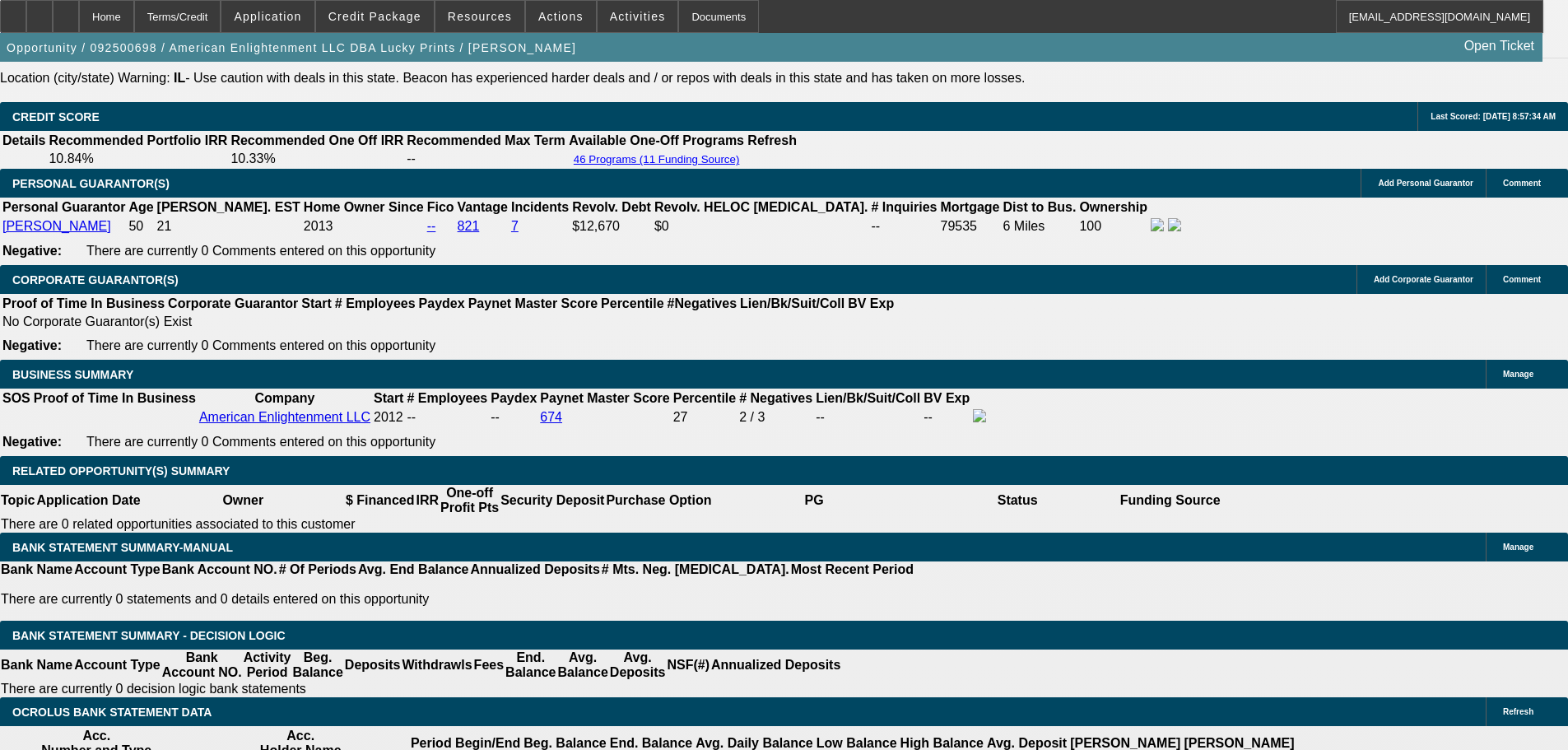
scroll to position [2356, 0]
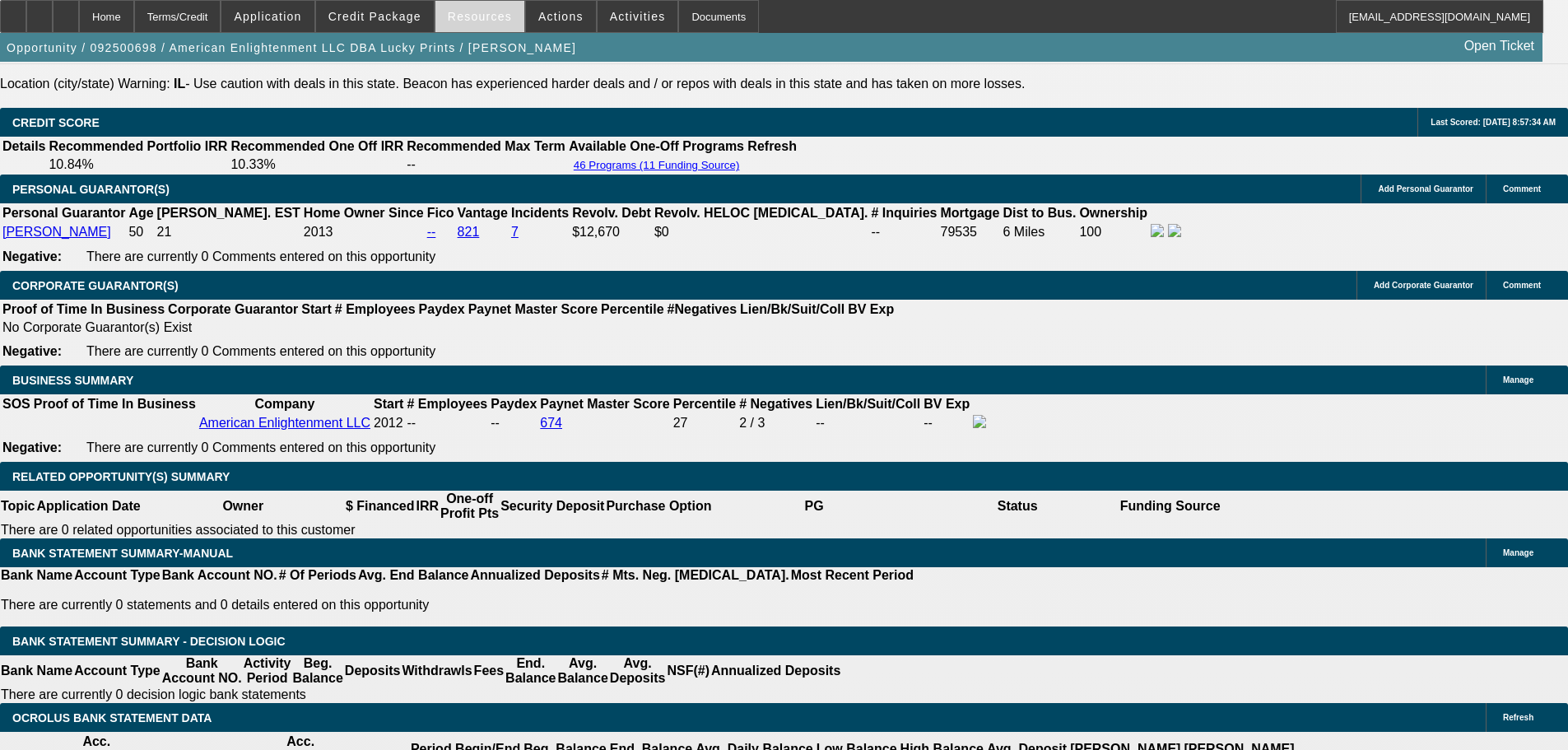
click at [488, 17] on span "Resources" at bounding box center [480, 17] width 64 height 13
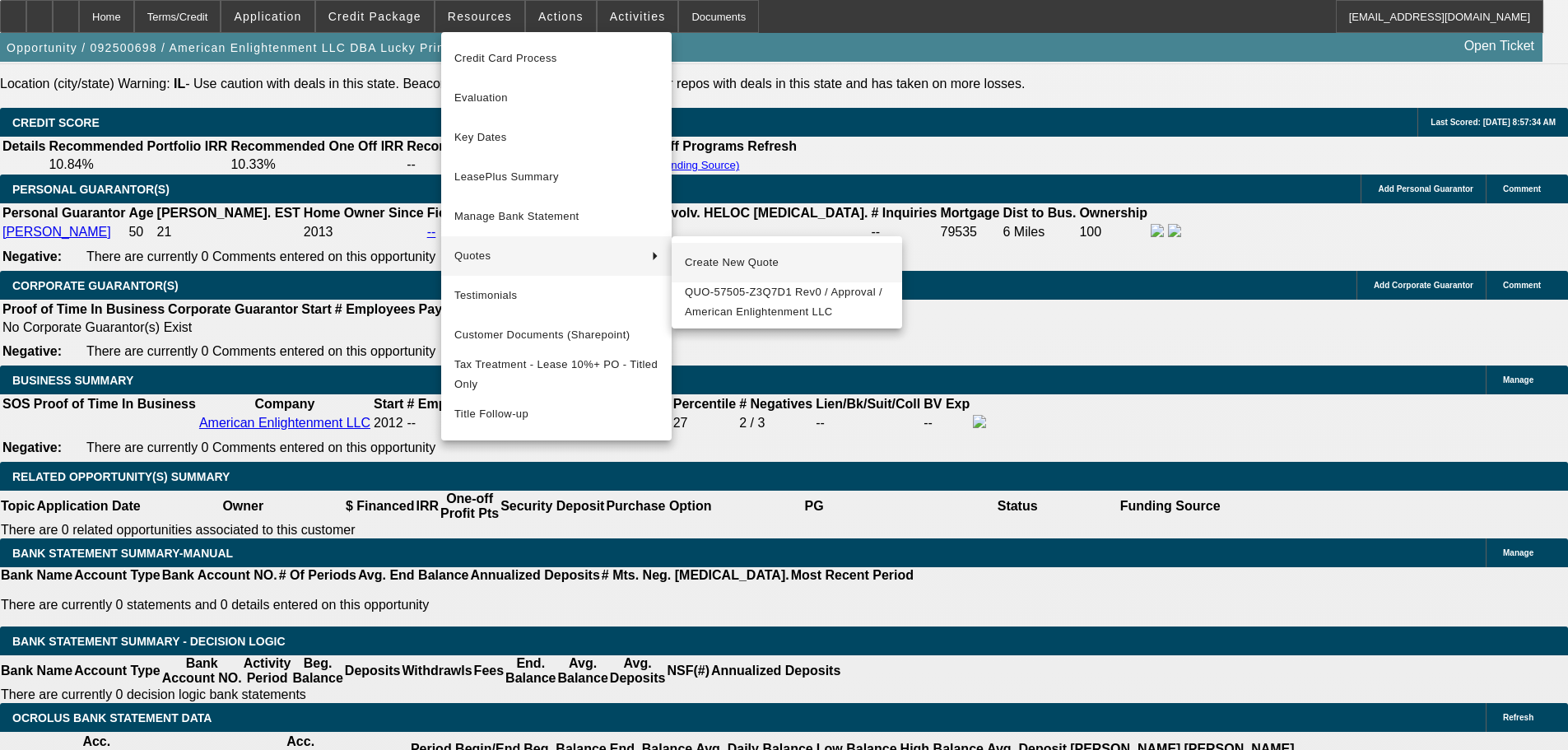
click at [728, 264] on span "Create New Quote" at bounding box center [787, 262] width 204 height 19
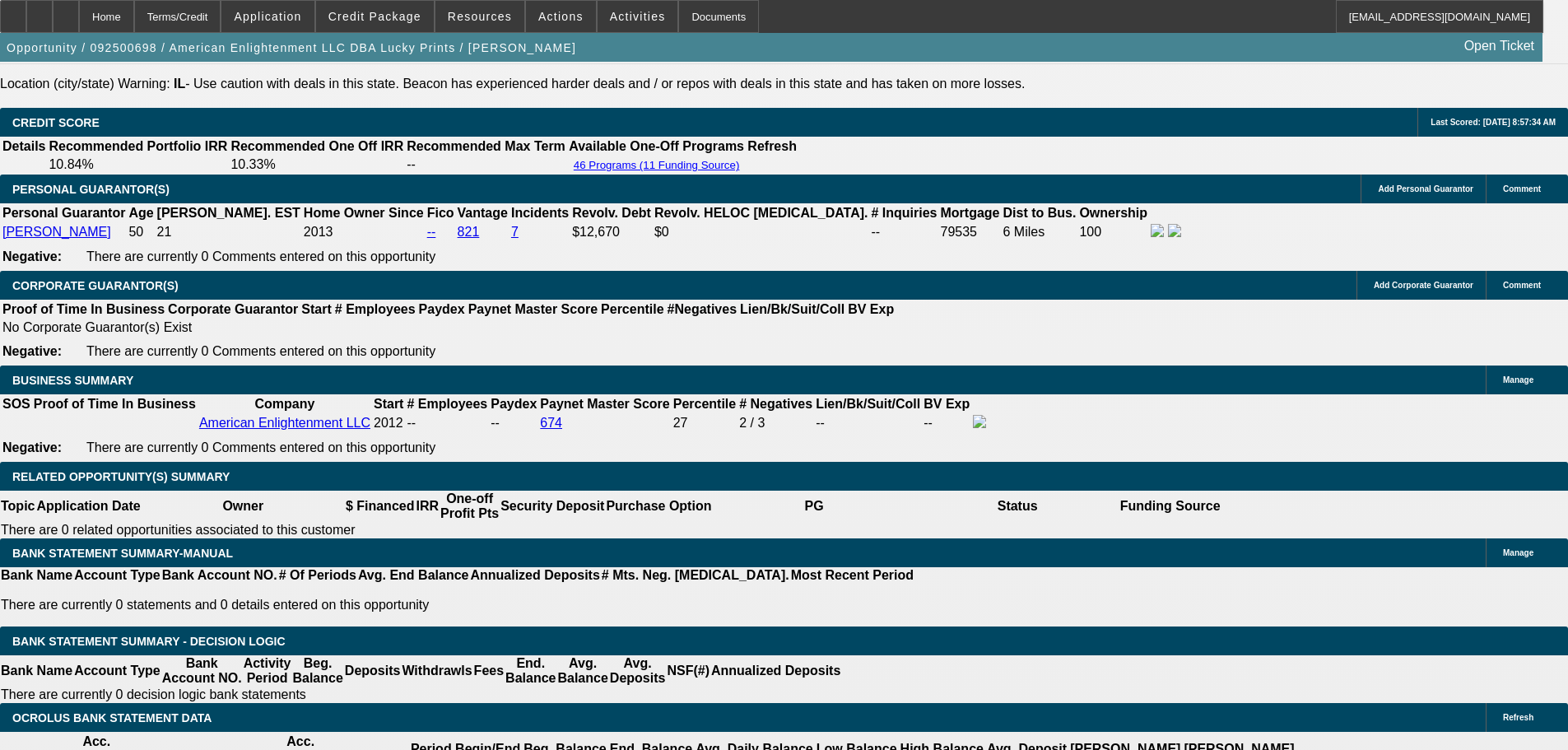
scroll to position [2450, 0]
